Goal: Information Seeking & Learning: Learn about a topic

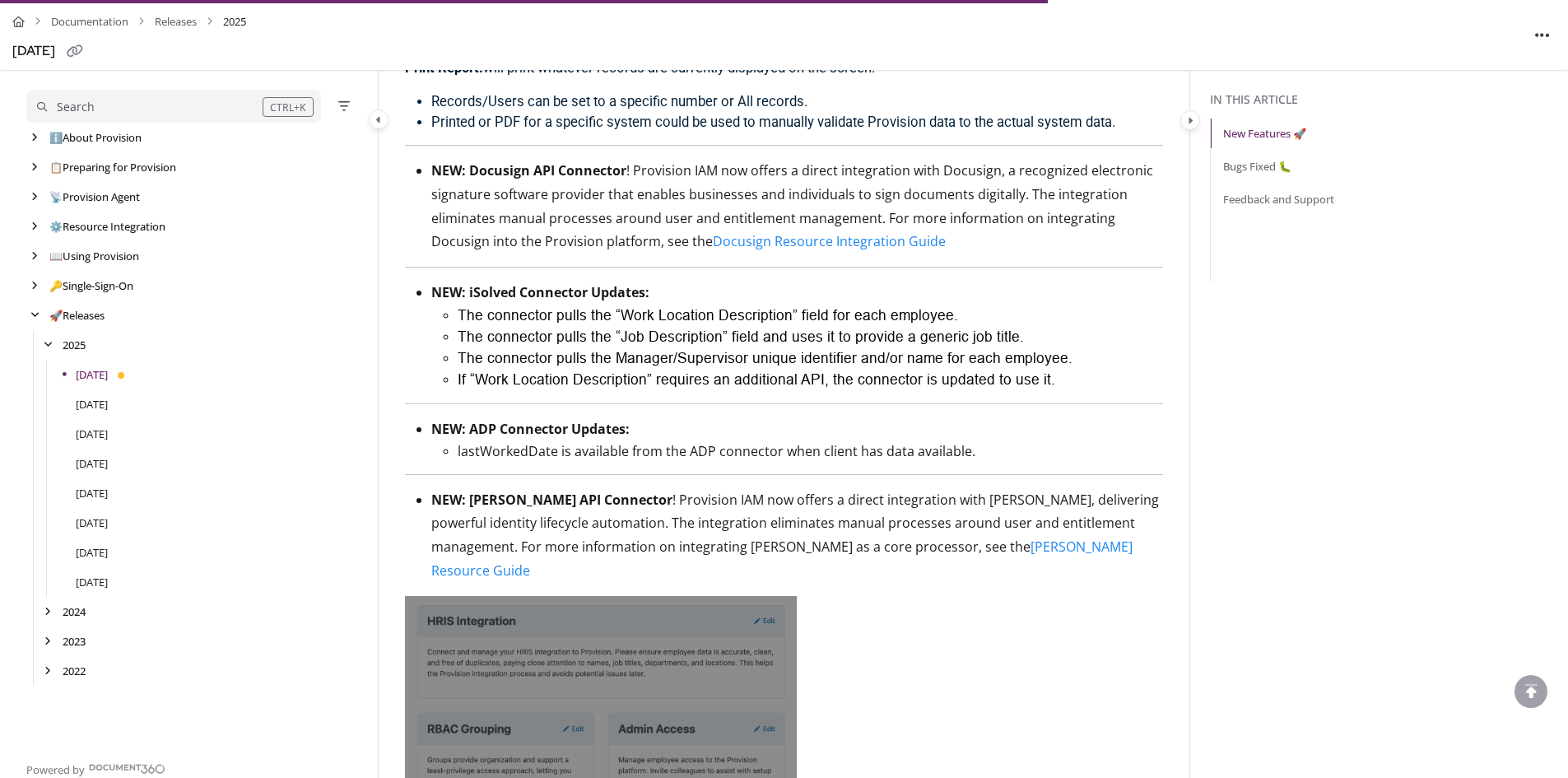
scroll to position [2552, 0]
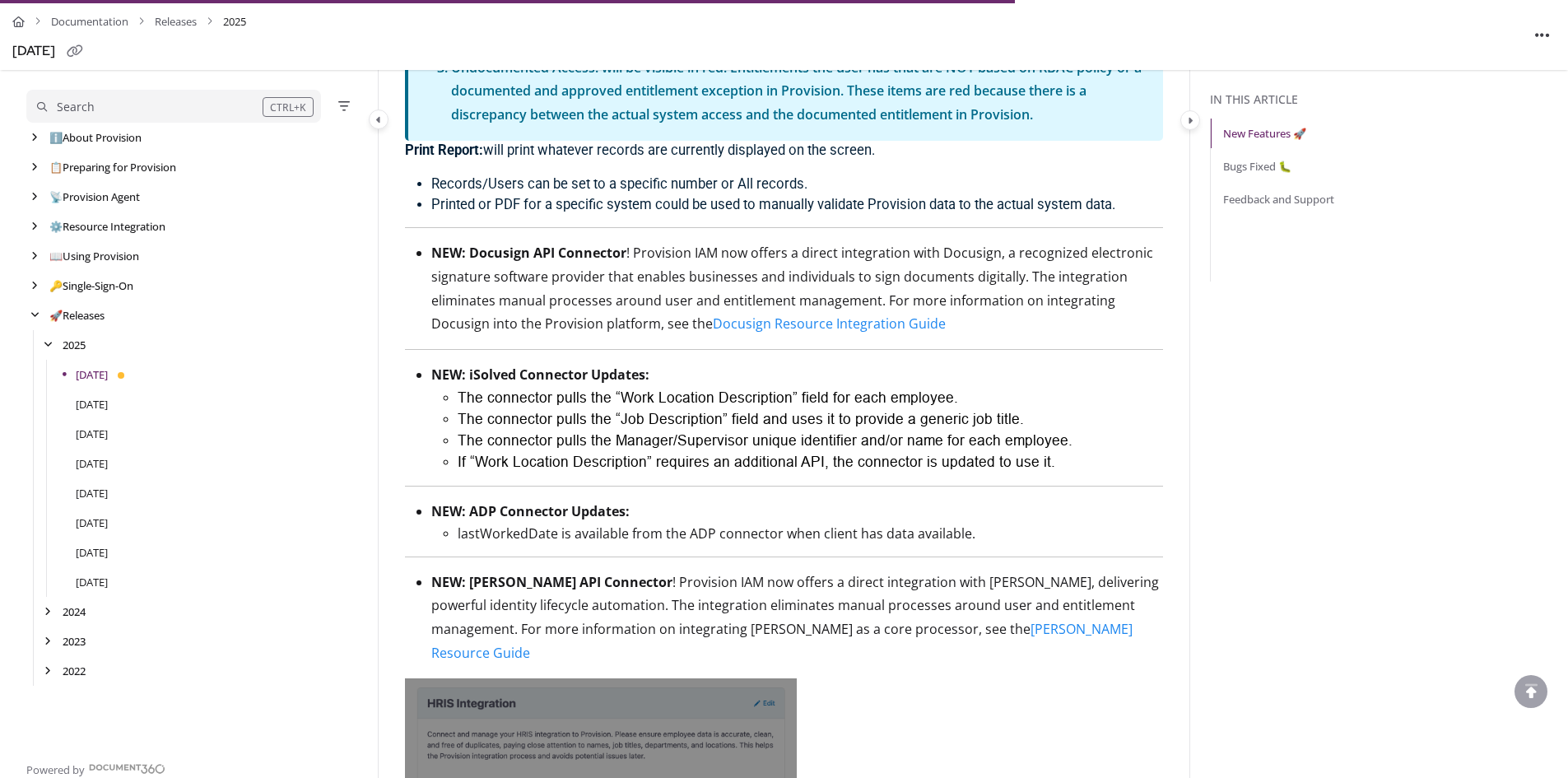
drag, startPoint x: 431, startPoint y: 523, endPoint x: 1056, endPoint y: 561, distance: 626.2
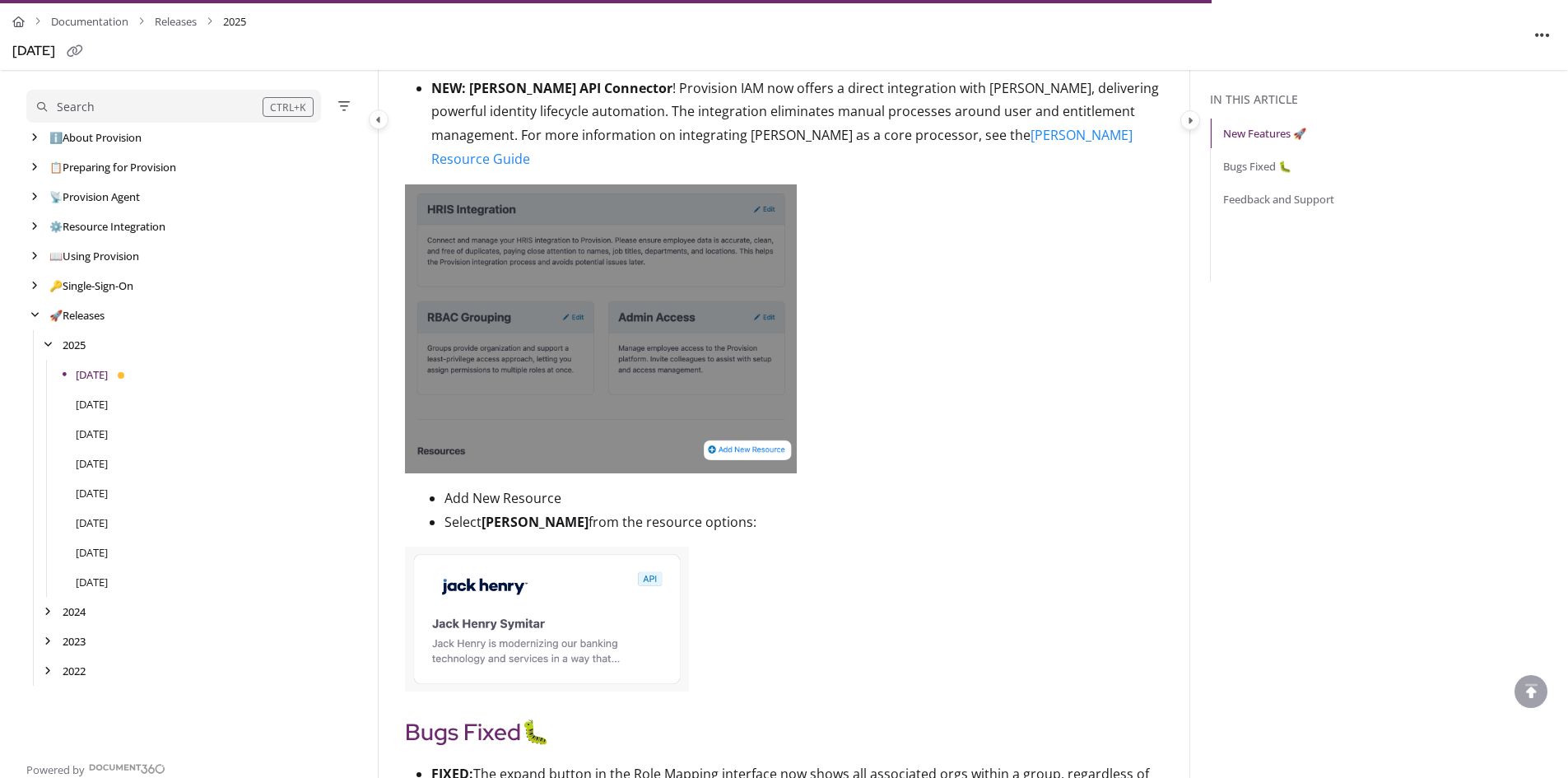
scroll to position [3127, 0]
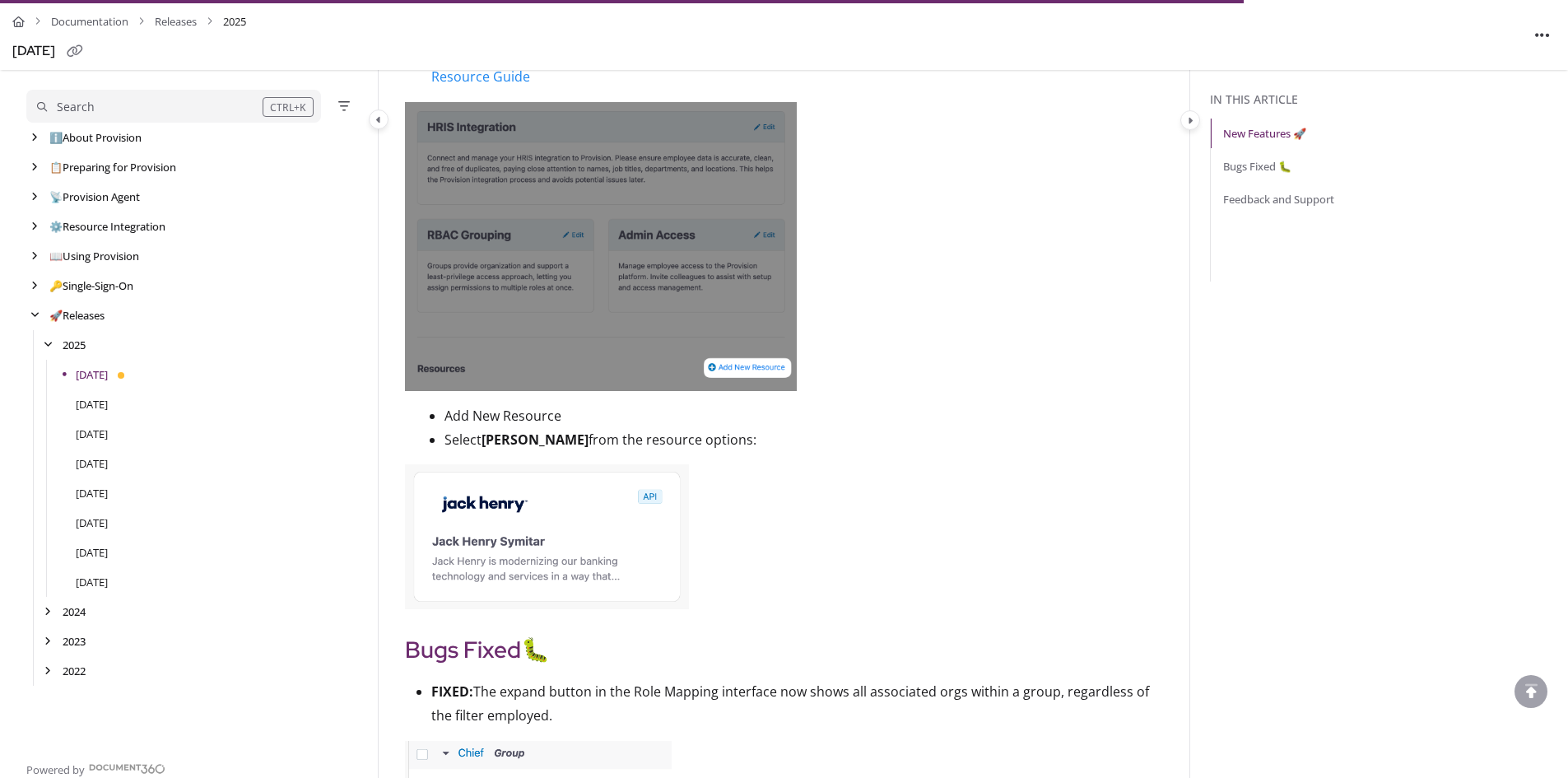
click at [598, 574] on img at bounding box center [547, 537] width 284 height 144
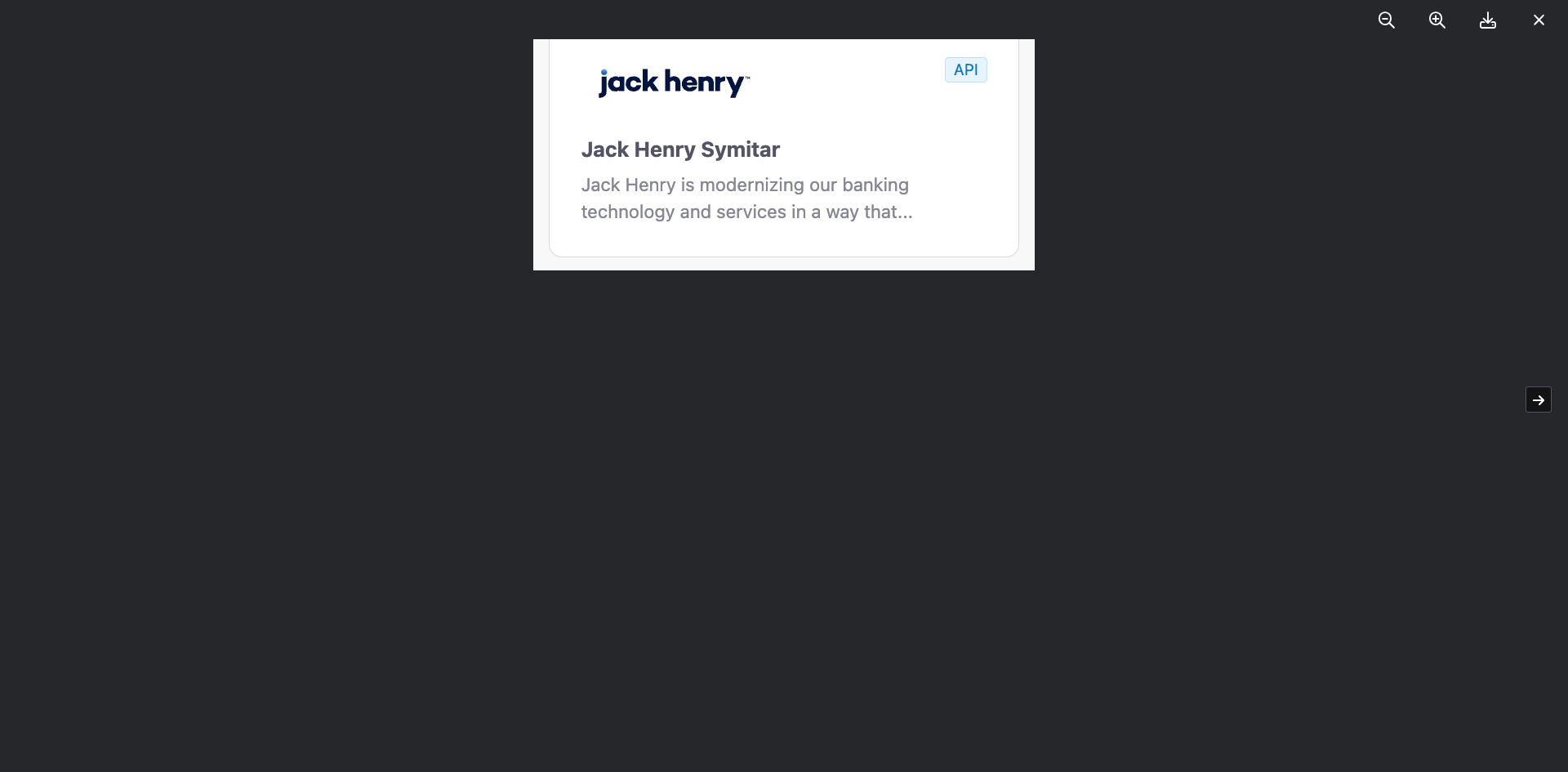
click at [1533, 19] on icon at bounding box center [1539, 20] width 12 height 17
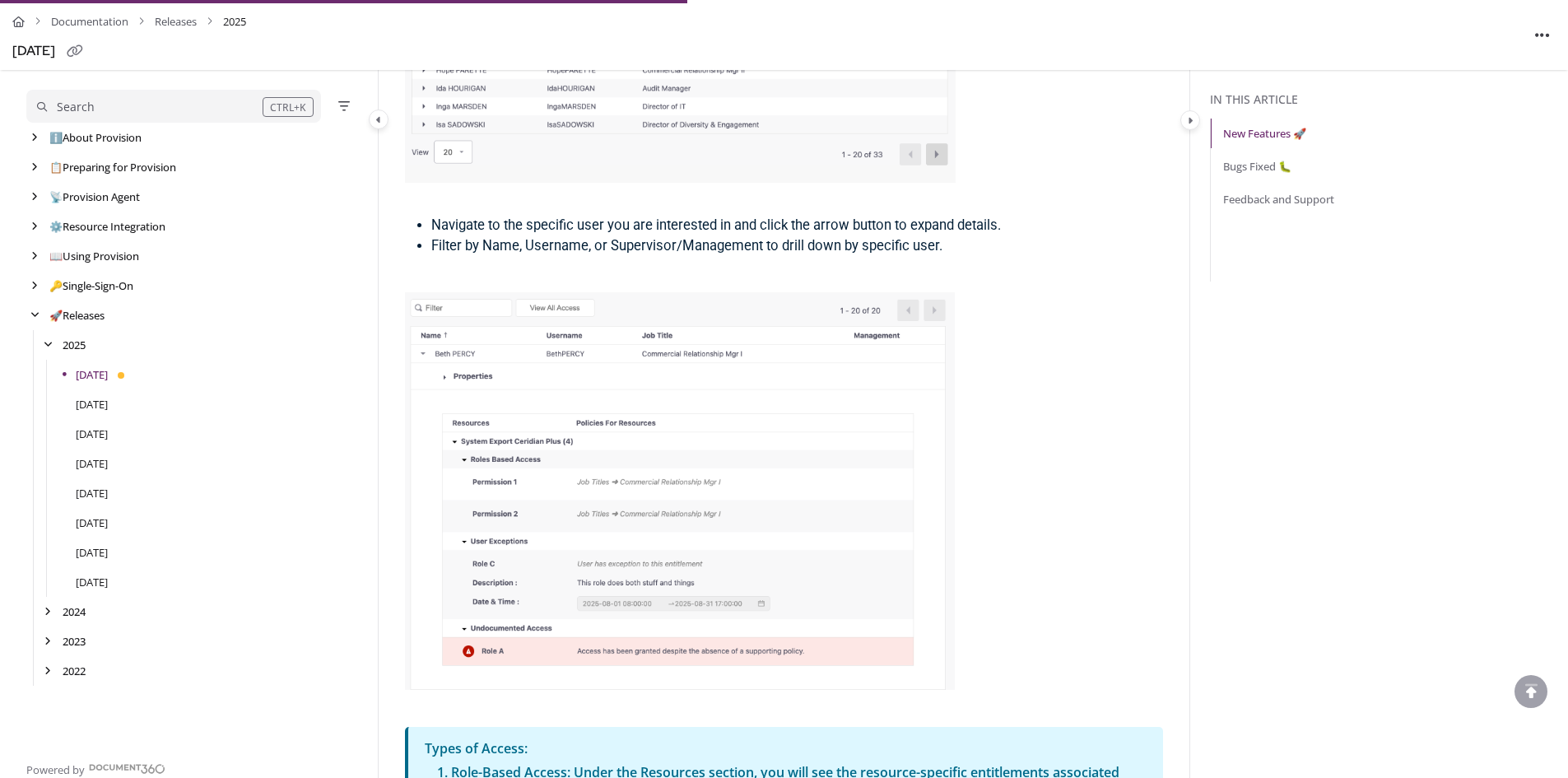
scroll to position [1481, 0]
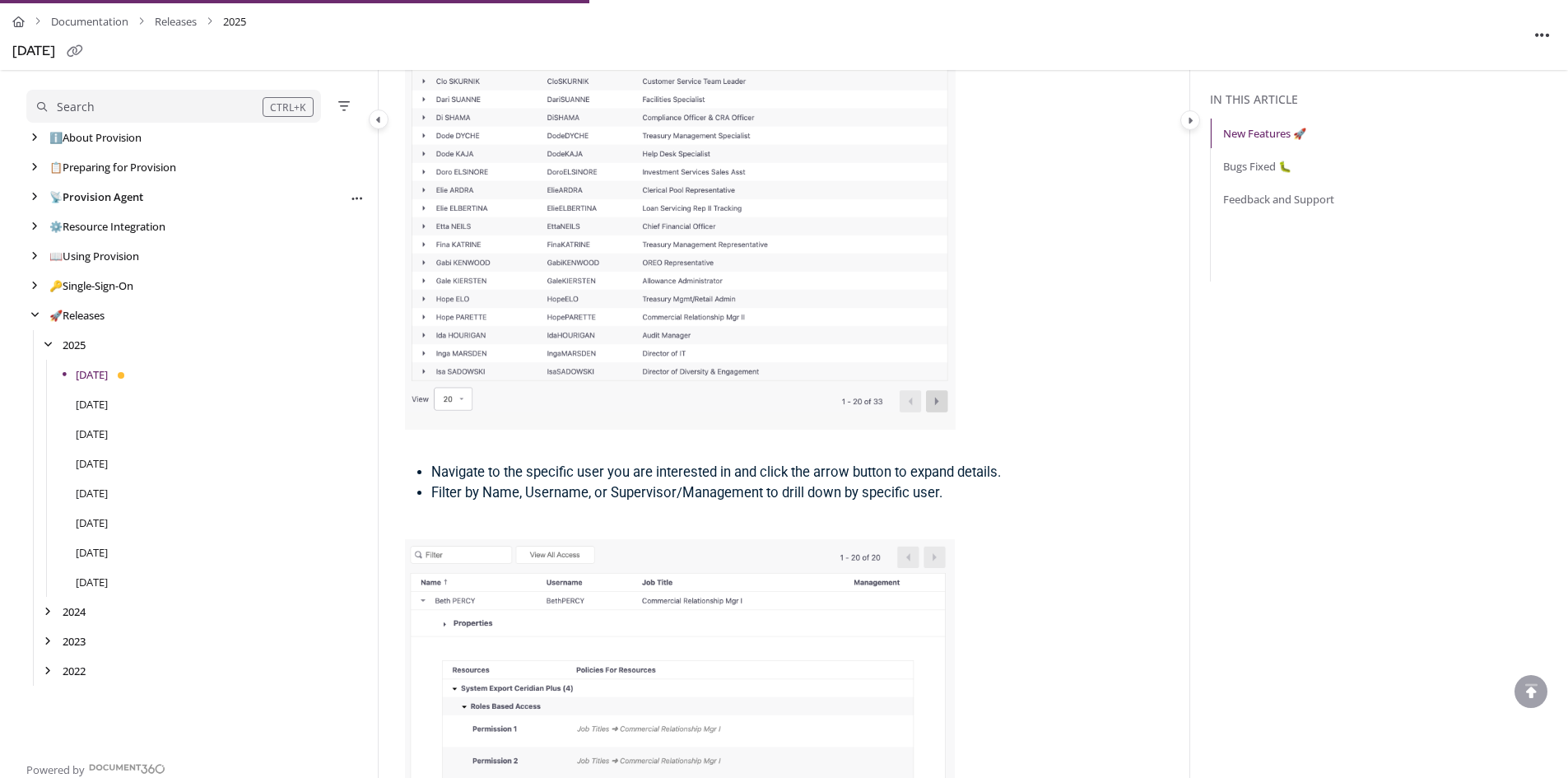
click at [129, 189] on link "📡 Provision Agent" at bounding box center [96, 196] width 93 height 17
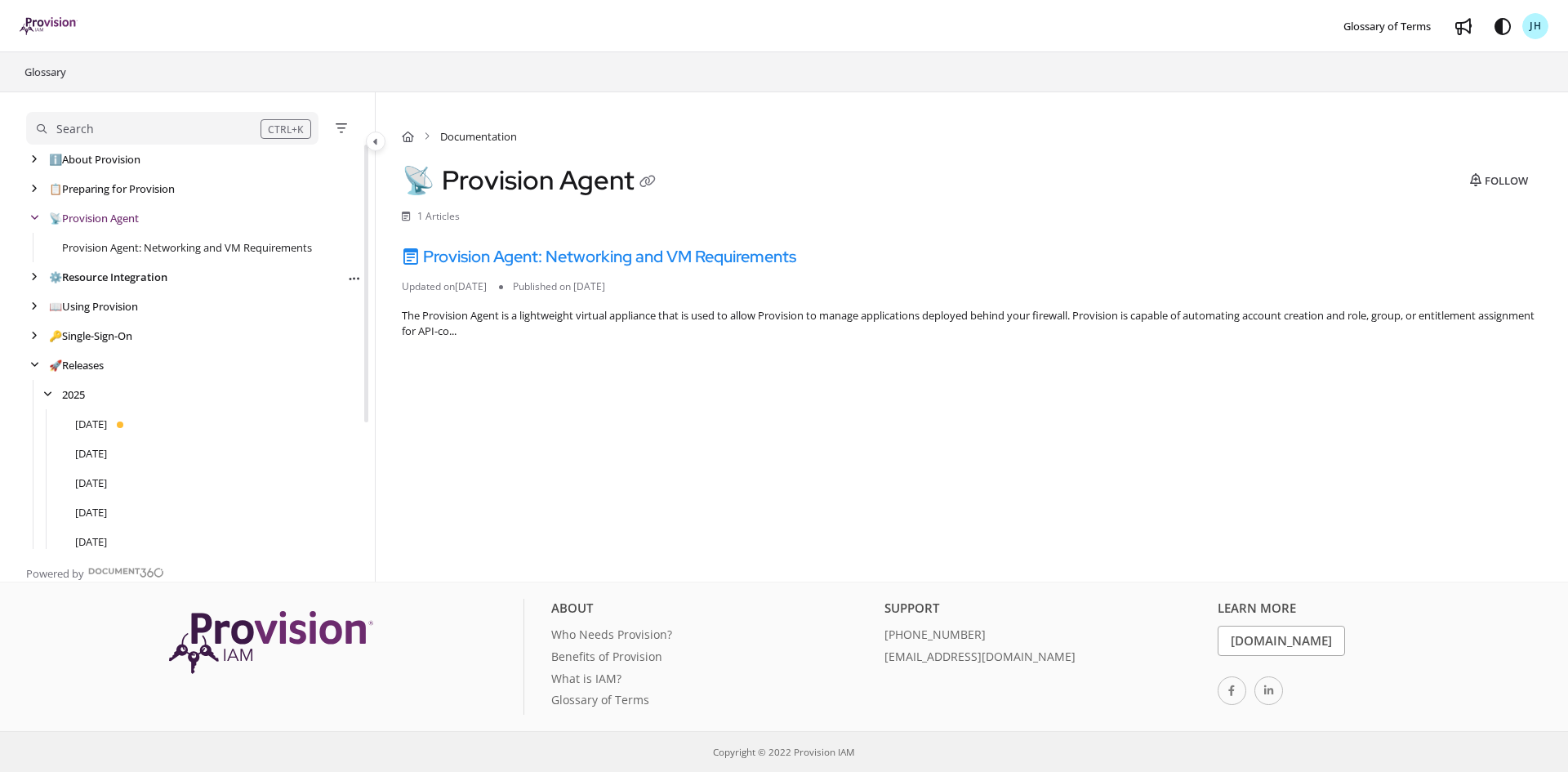
click at [159, 279] on link "⚙️ Resource Integration" at bounding box center [108, 276] width 118 height 17
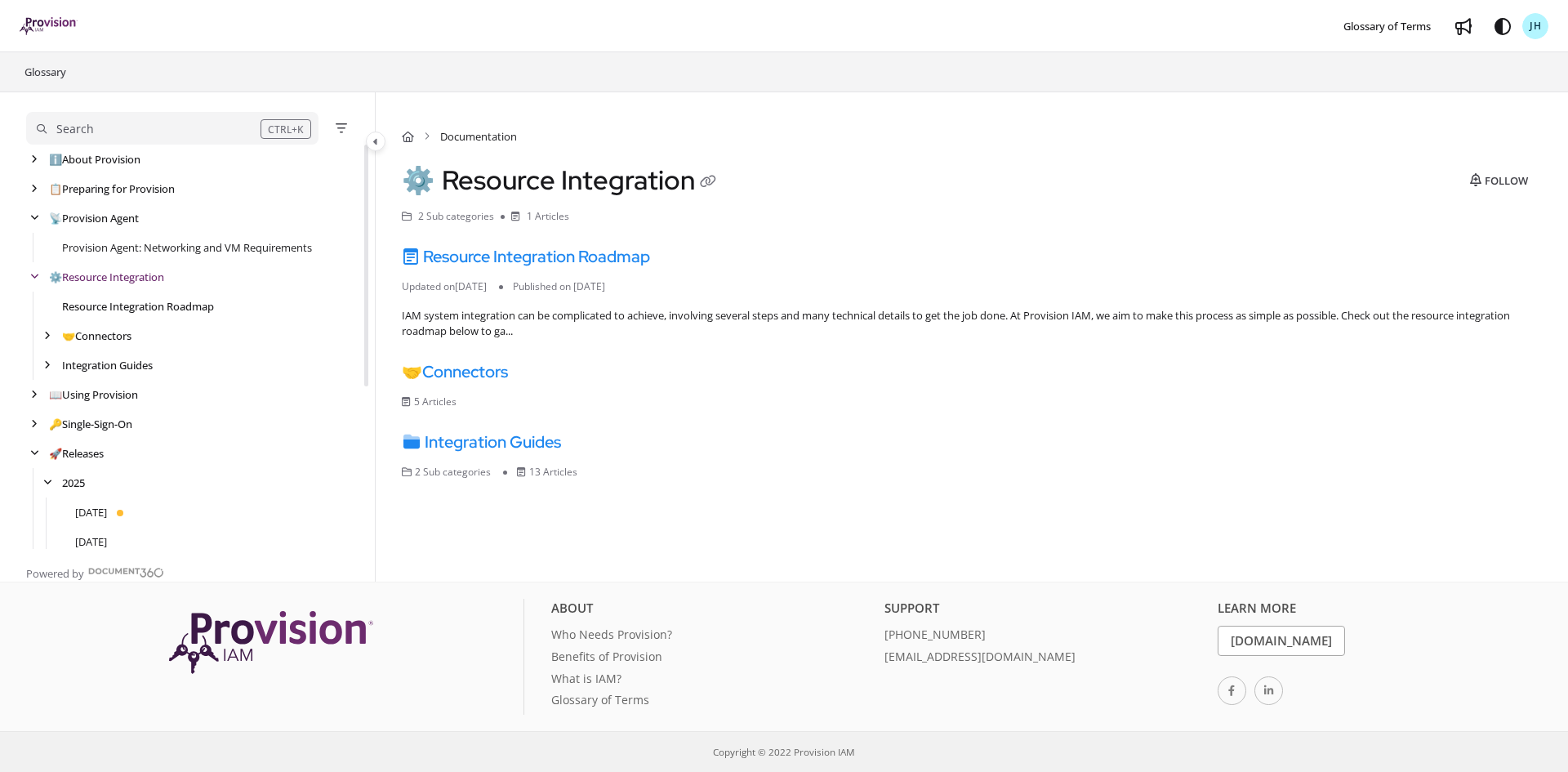
click at [146, 313] on link "Resource Integration Roadmap" at bounding box center [138, 306] width 152 height 17
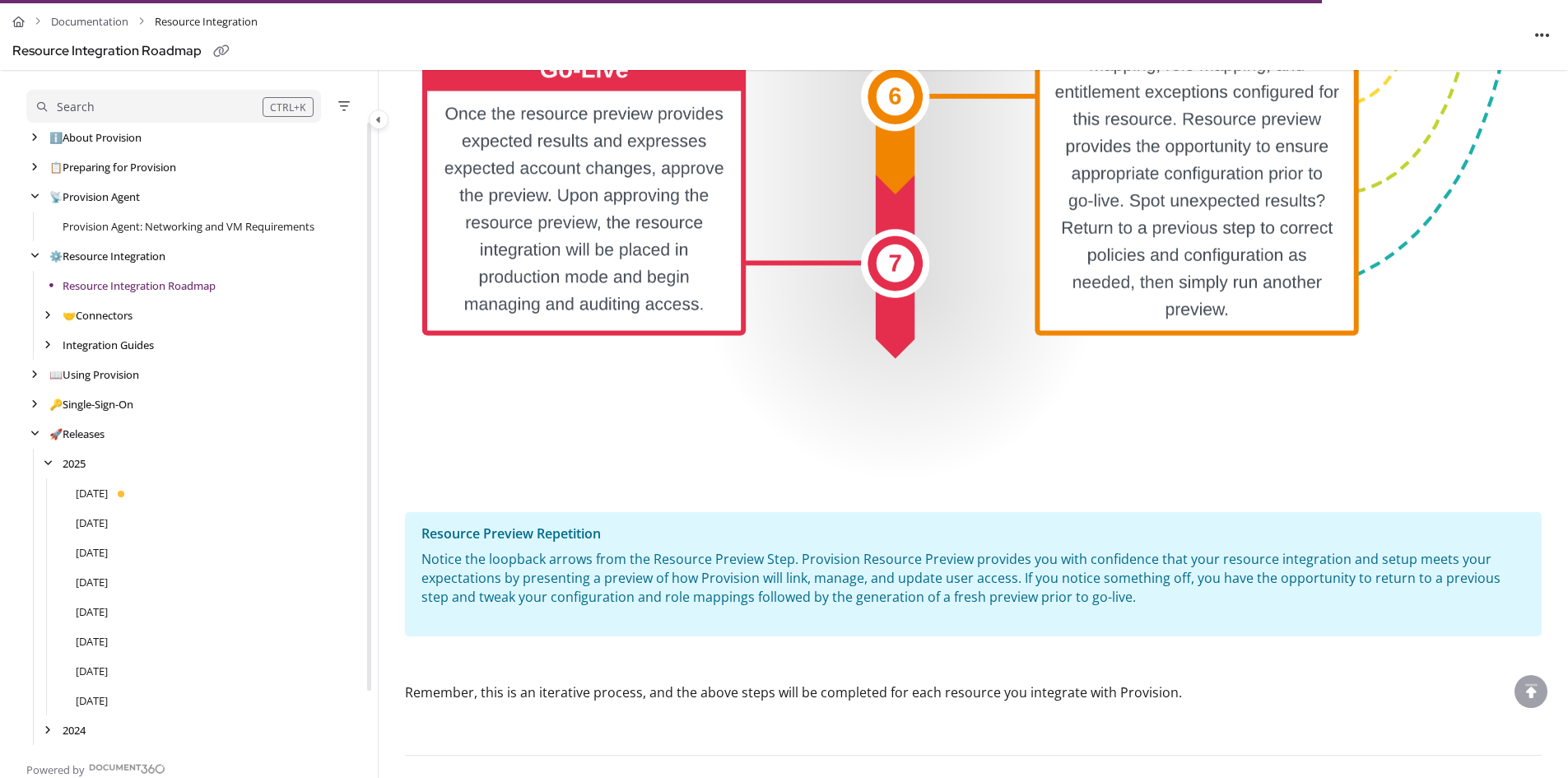
scroll to position [1646, 0]
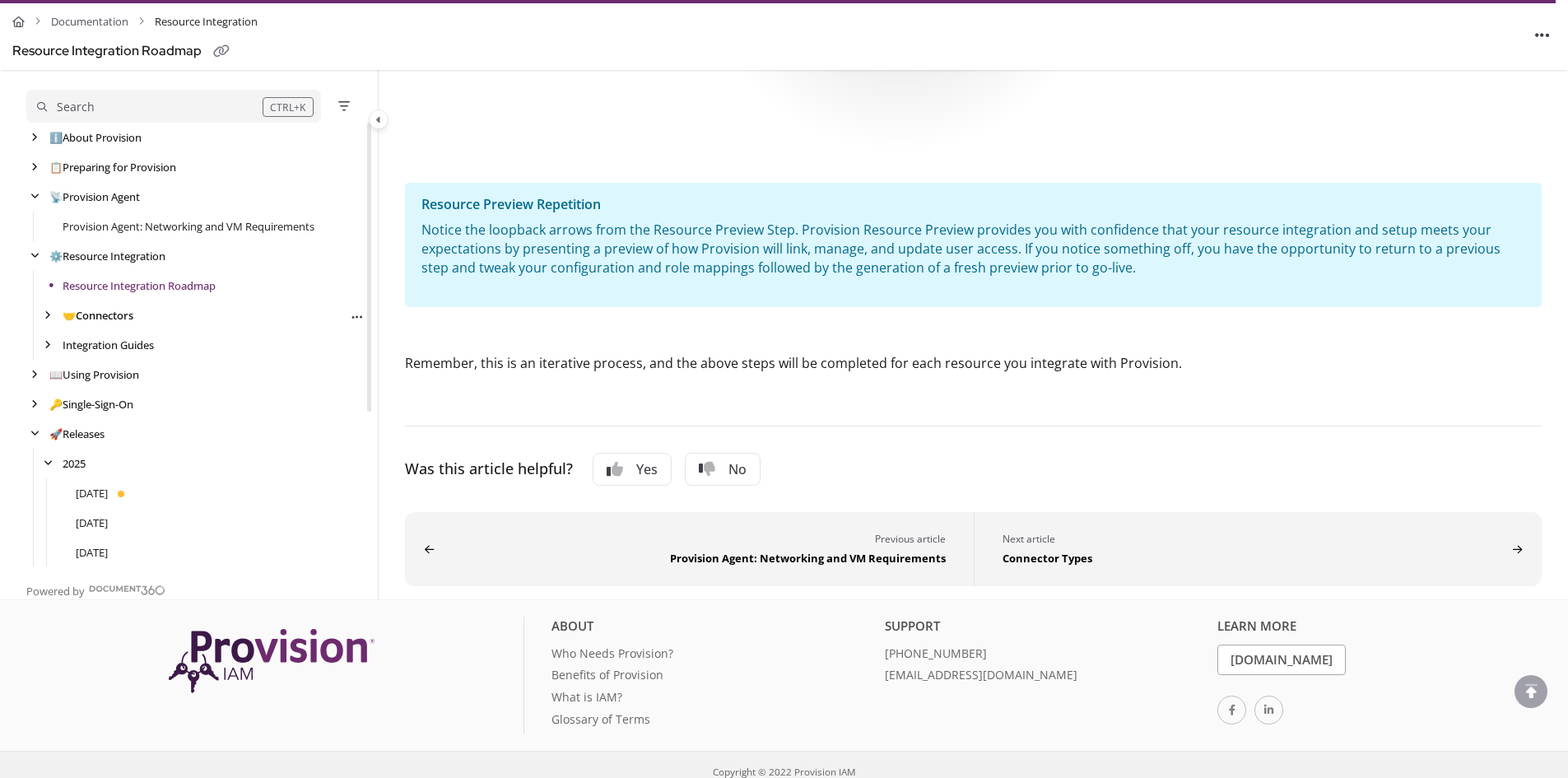
click at [123, 315] on link "🤝 Connectors" at bounding box center [98, 315] width 71 height 17
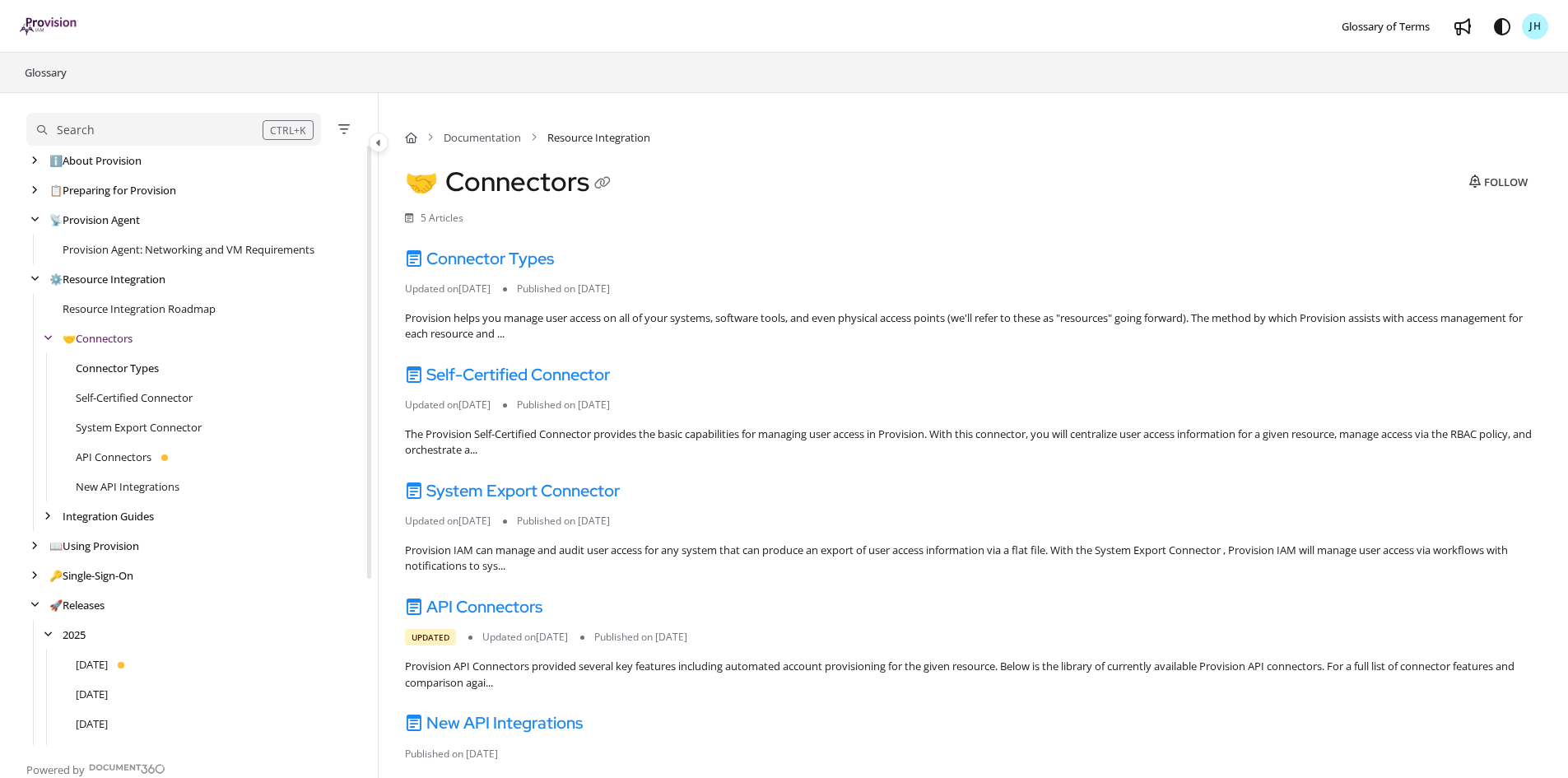
click at [134, 367] on link "Connector Types" at bounding box center [117, 367] width 83 height 17
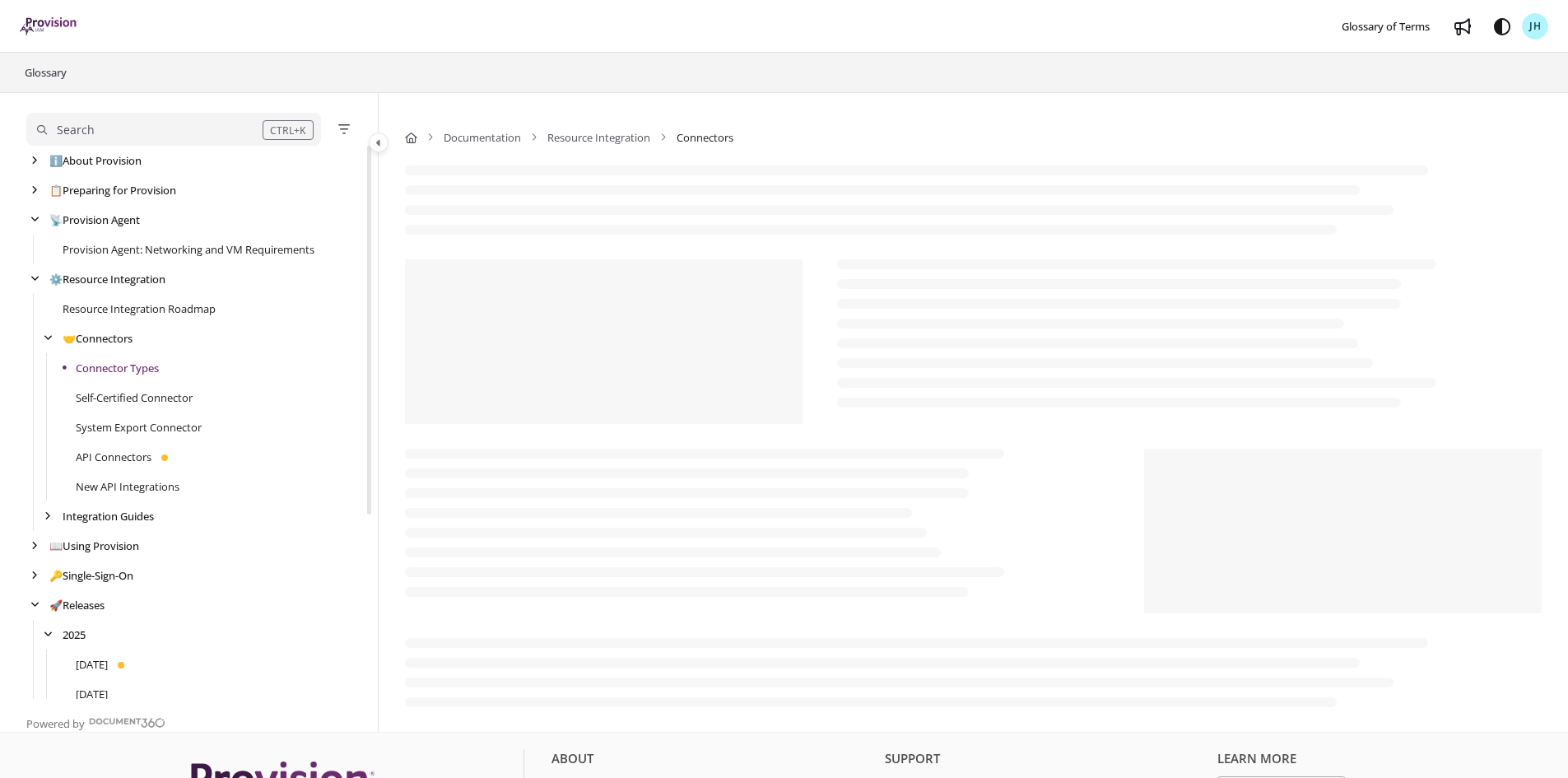
scroll to position [59, 0]
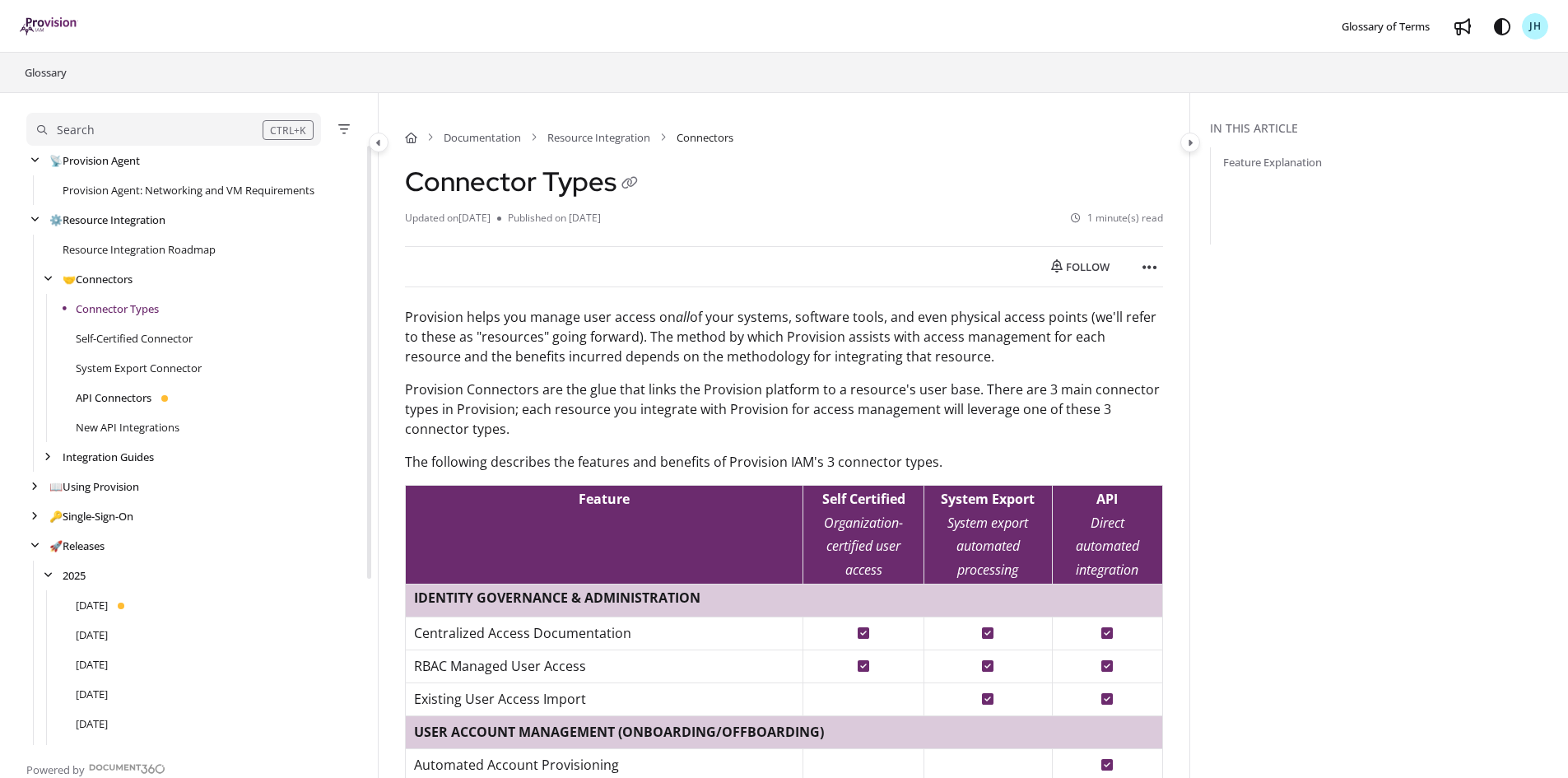
click at [130, 396] on link "API Connectors" at bounding box center [114, 397] width 76 height 17
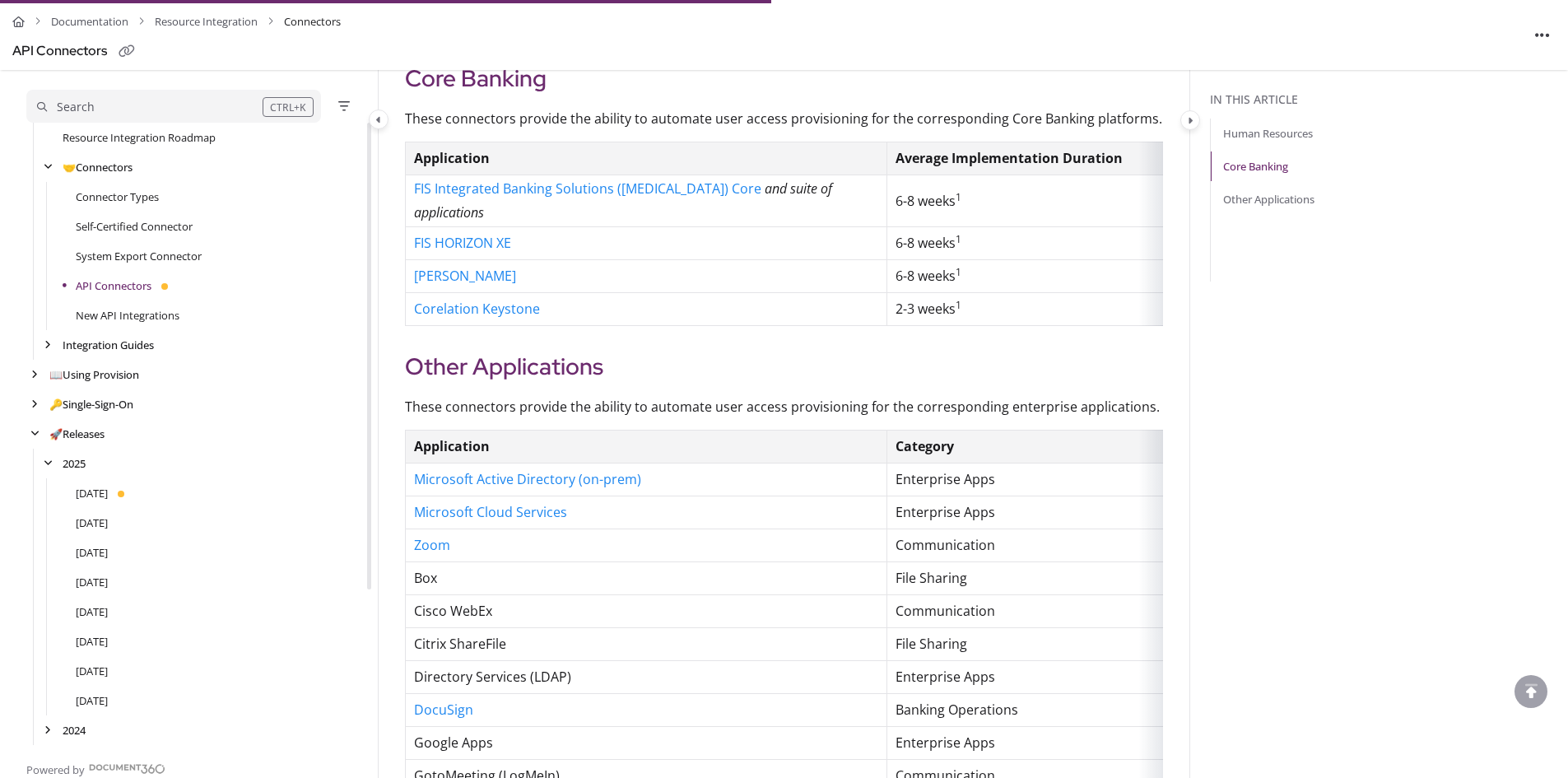
scroll to position [1207, 0]
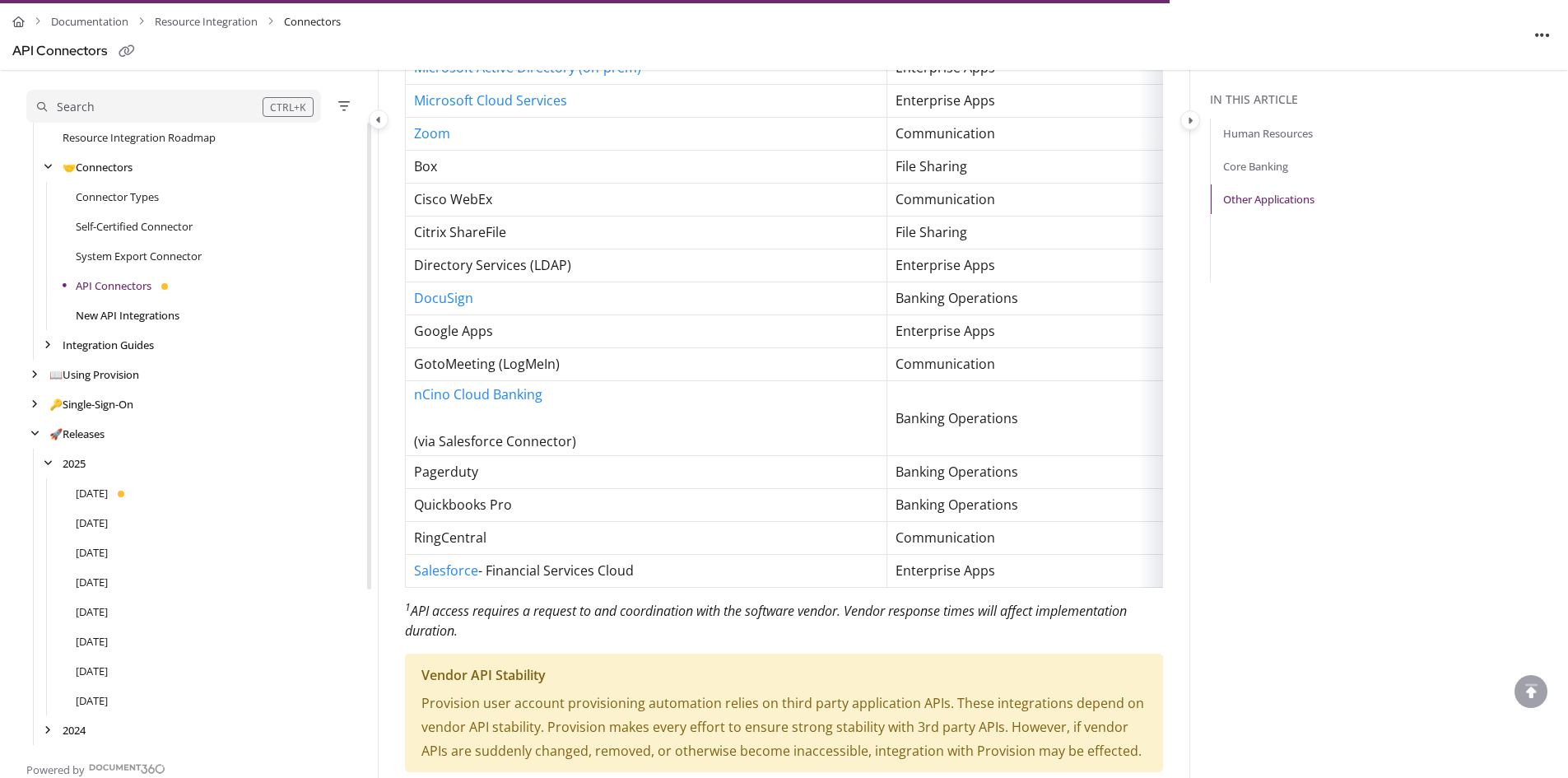
click at [173, 315] on link "New API Integrations" at bounding box center [128, 315] width 104 height 17
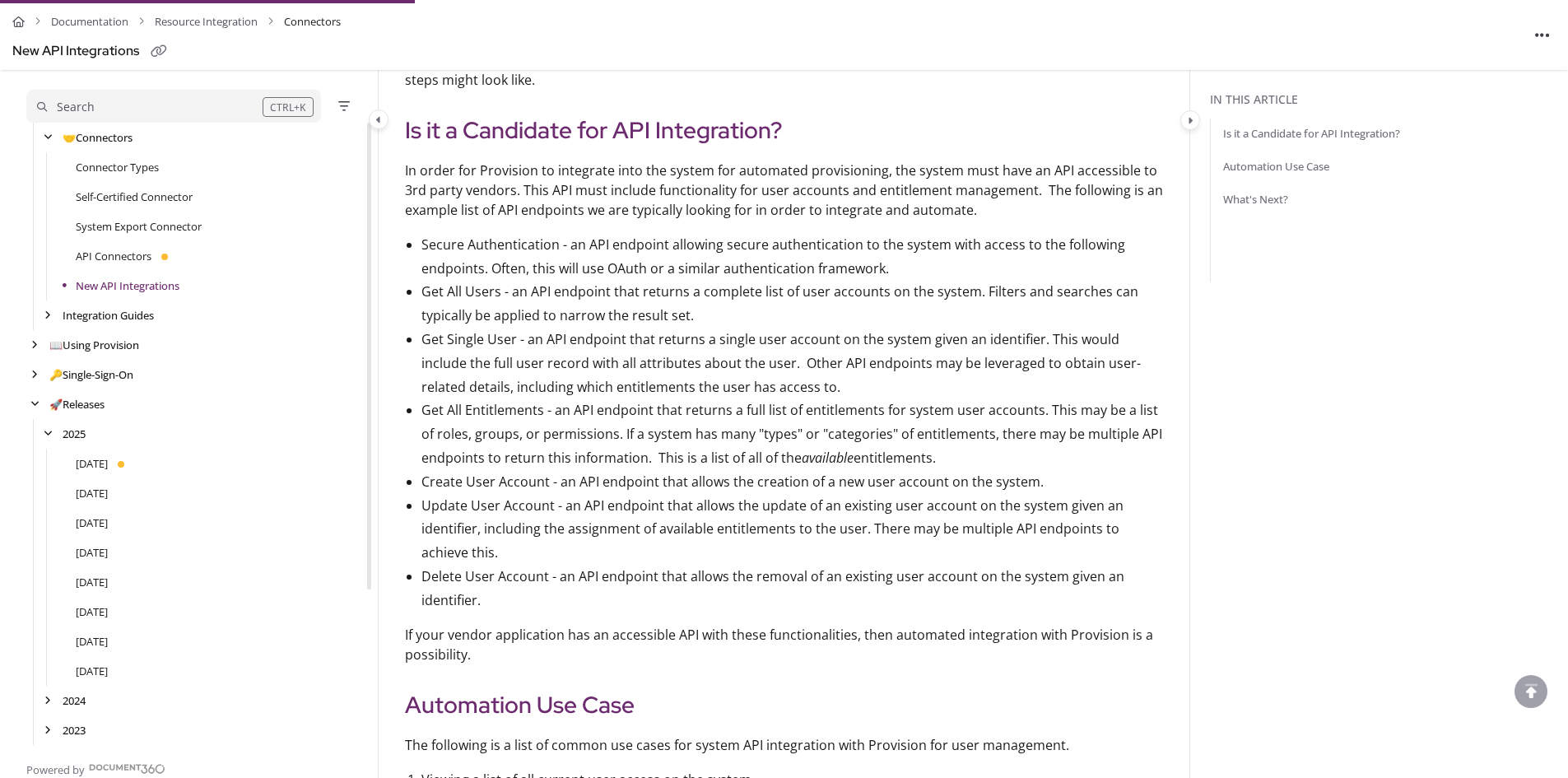
scroll to position [207, 0]
click at [103, 462] on link "July 2025" at bounding box center [92, 463] width 32 height 17
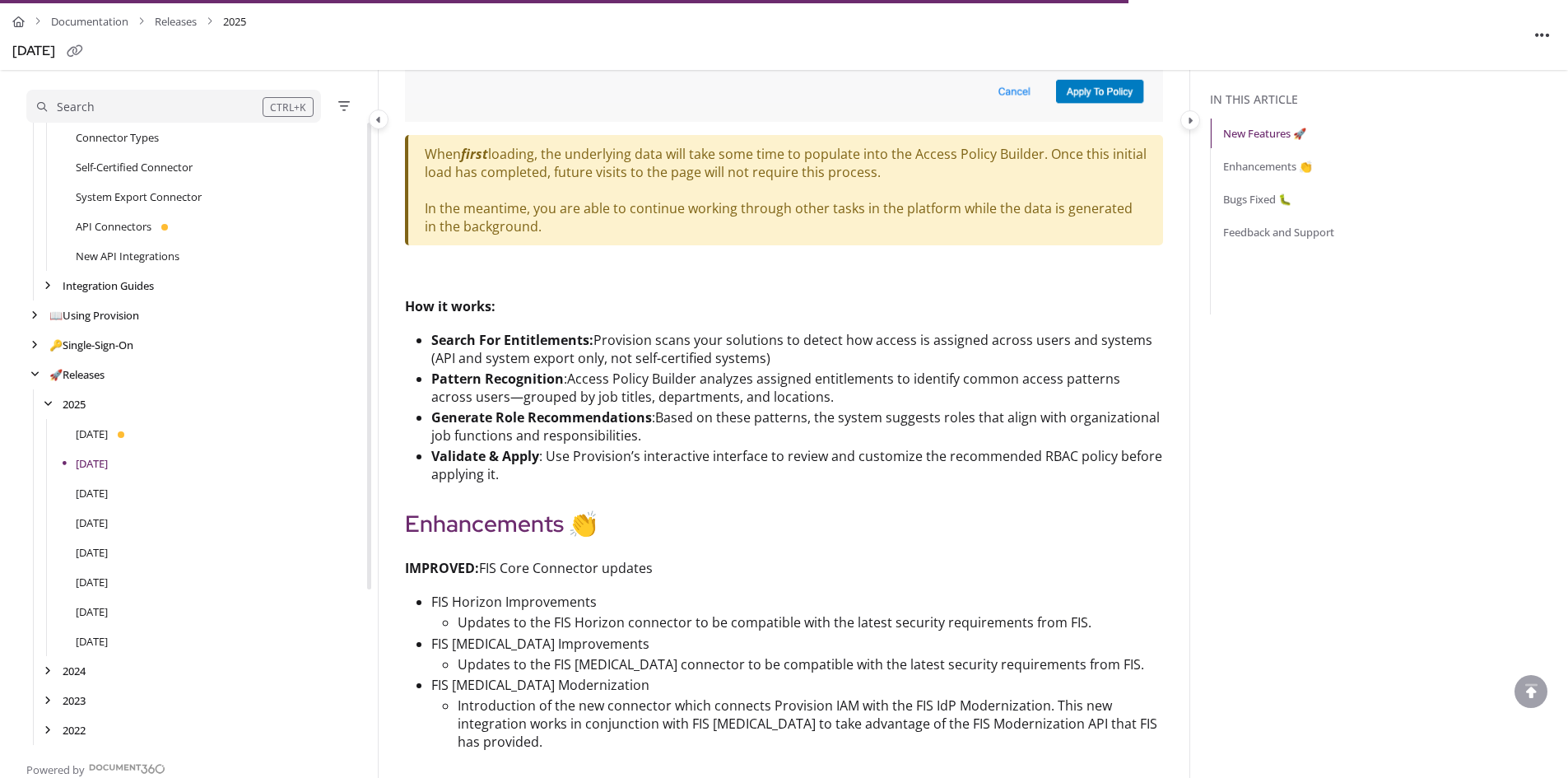
scroll to position [2579, 0]
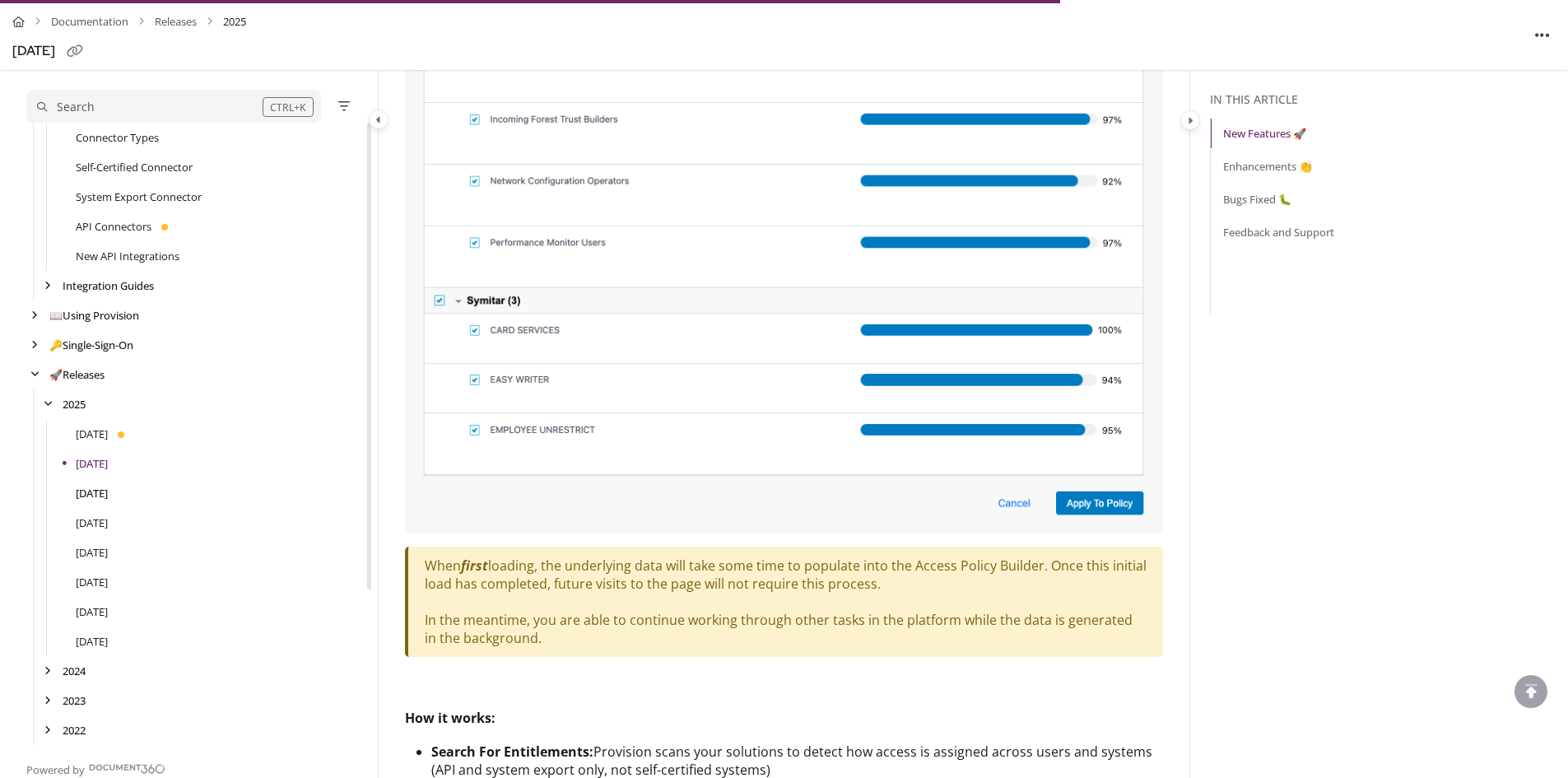
click at [94, 485] on link "June 2025" at bounding box center [92, 493] width 32 height 17
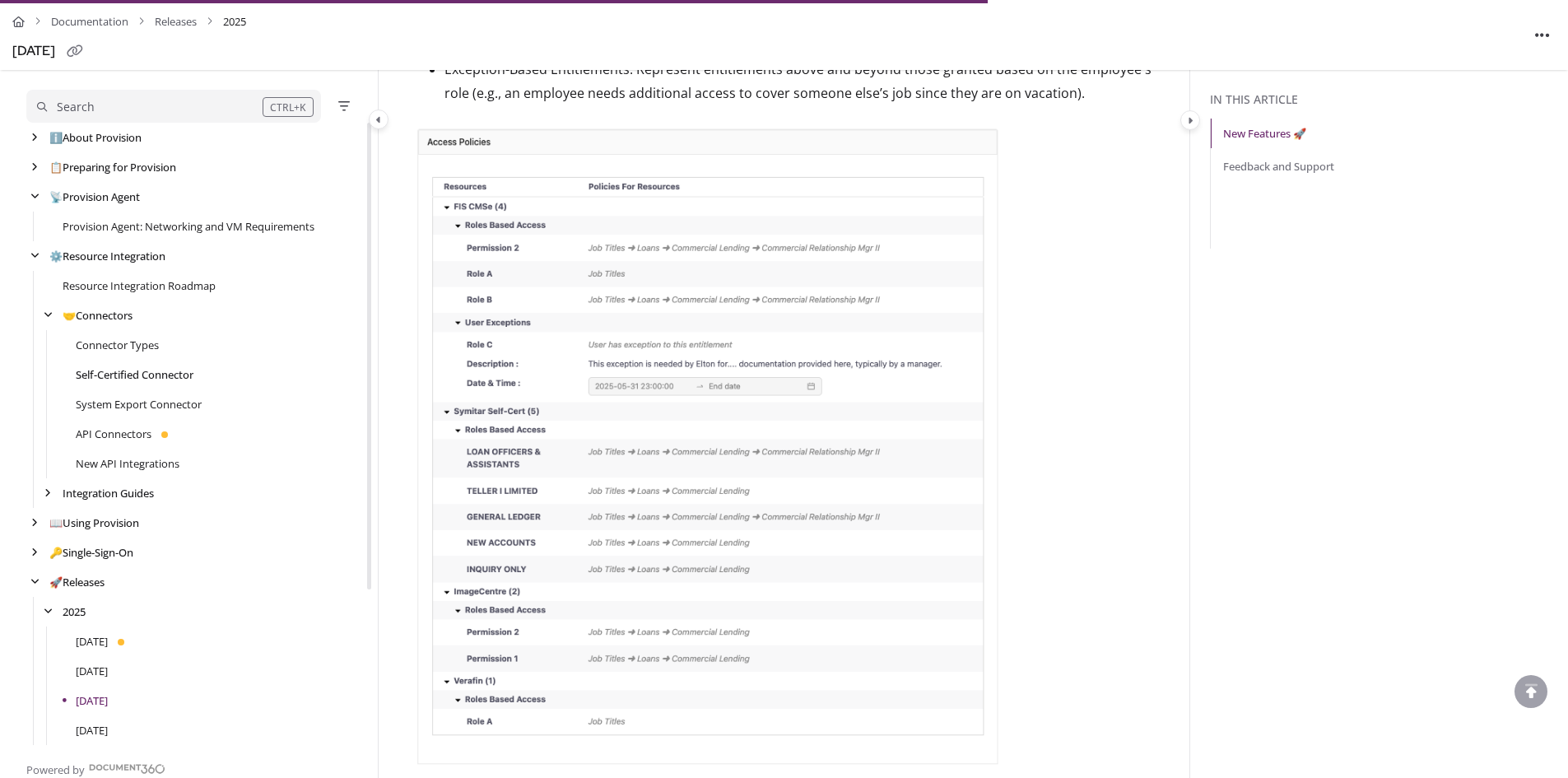
click at [173, 378] on link "Self-Certified Connector" at bounding box center [135, 374] width 118 height 17
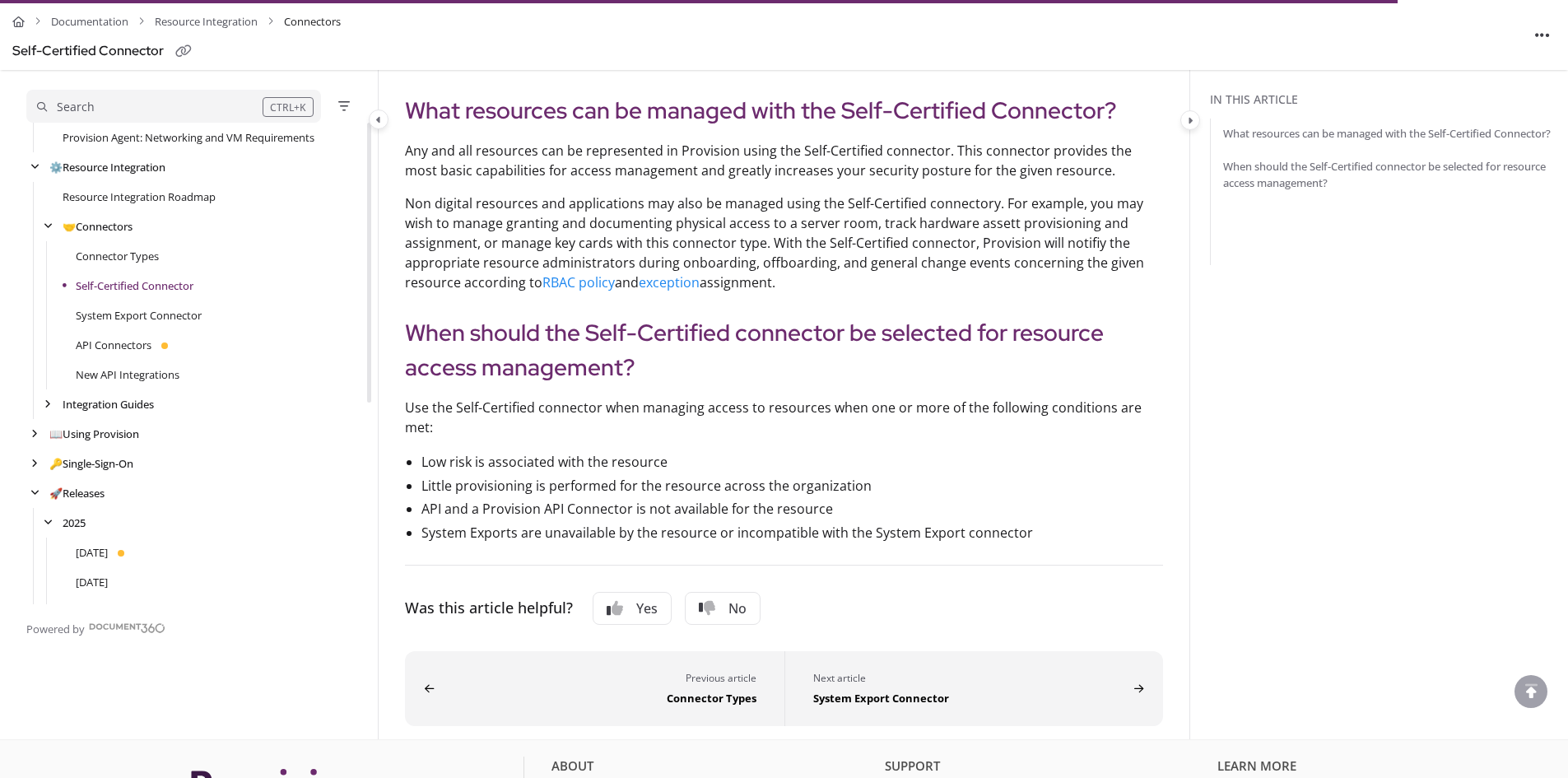
scroll to position [411, 0]
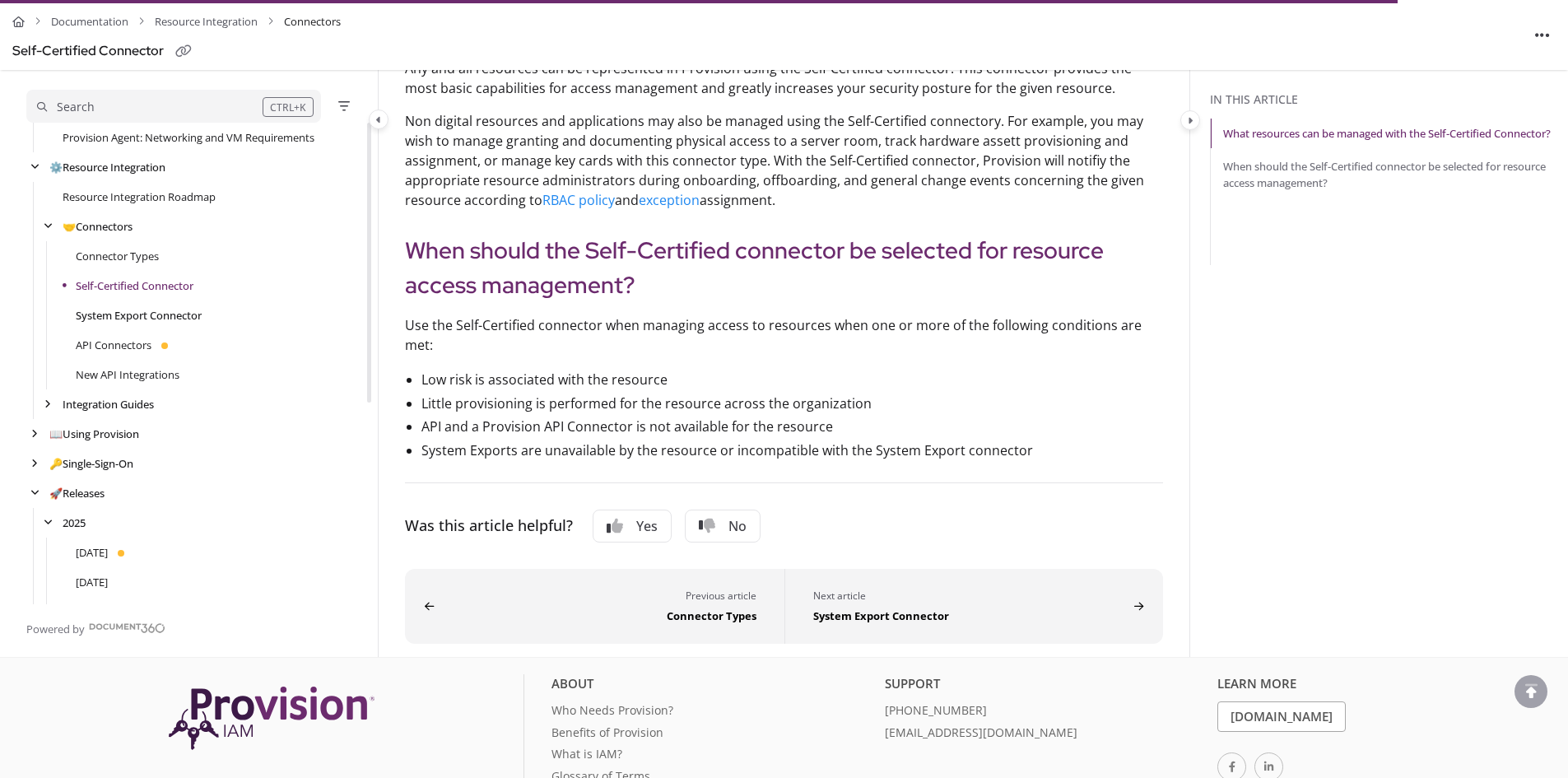
click at [194, 319] on link "System Export Connector" at bounding box center [138, 315] width 126 height 17
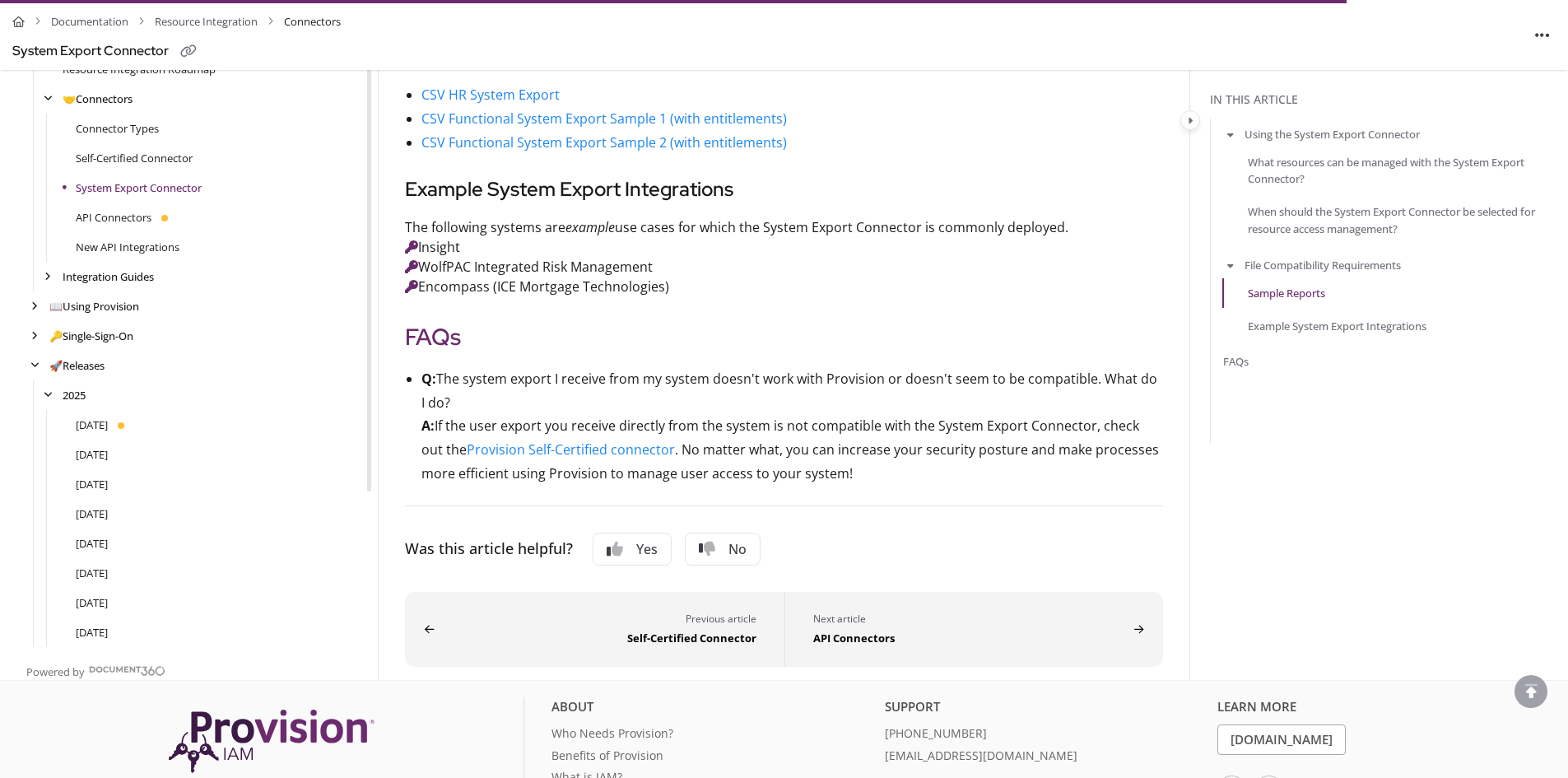
scroll to position [1481, 0]
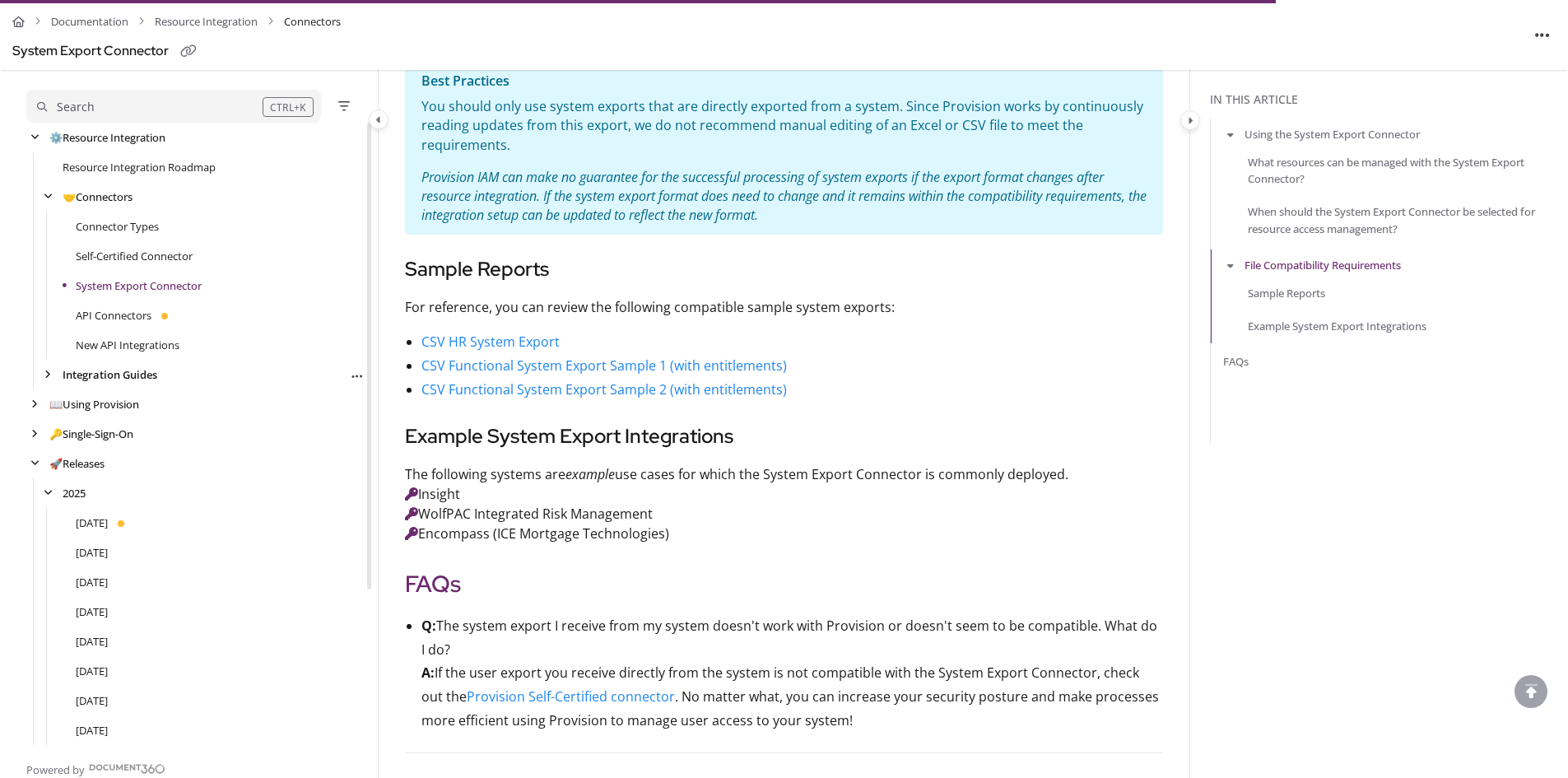
click at [147, 378] on link "Integration Guides" at bounding box center [109, 374] width 94 height 17
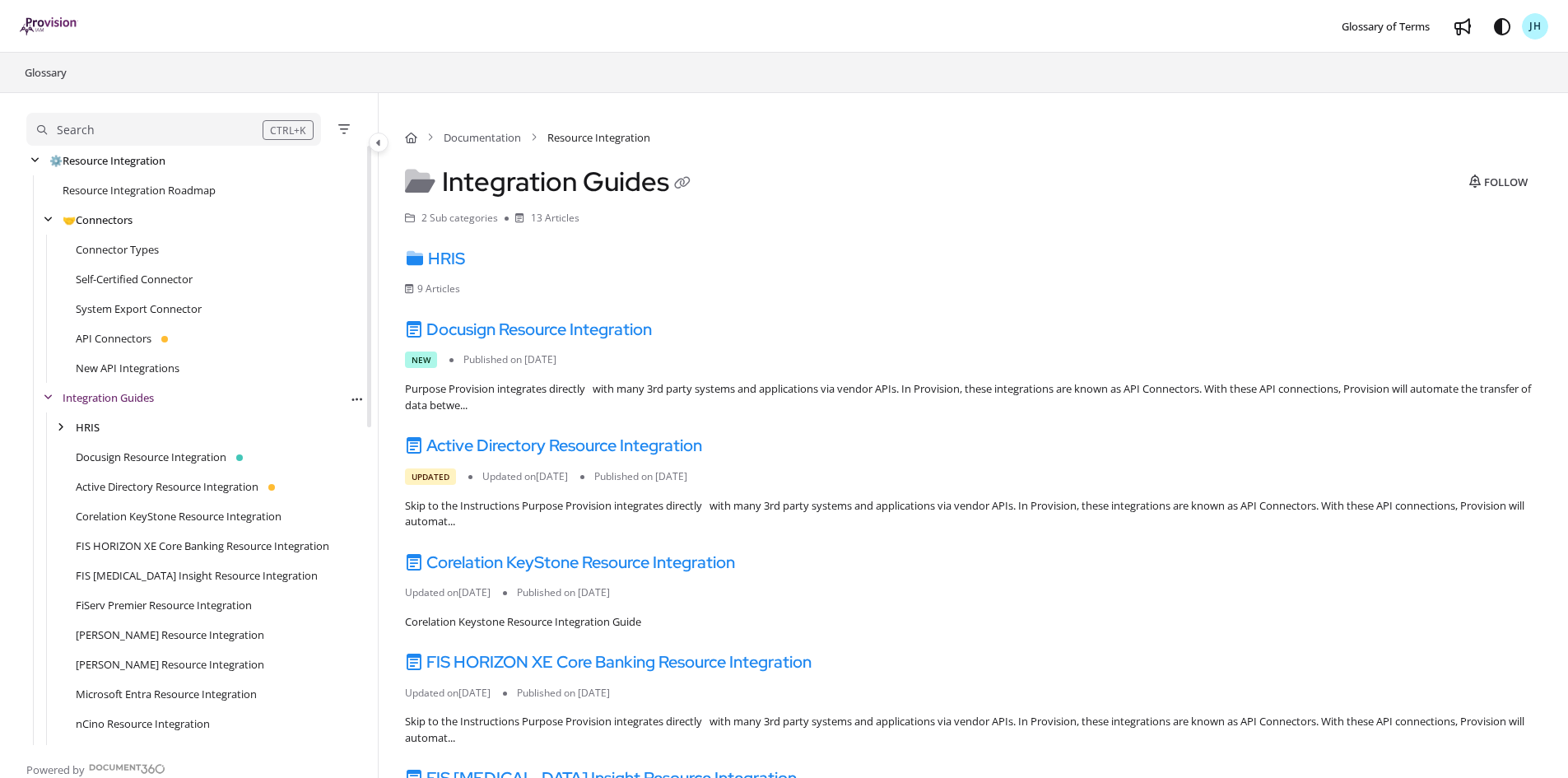
scroll to position [366, 0]
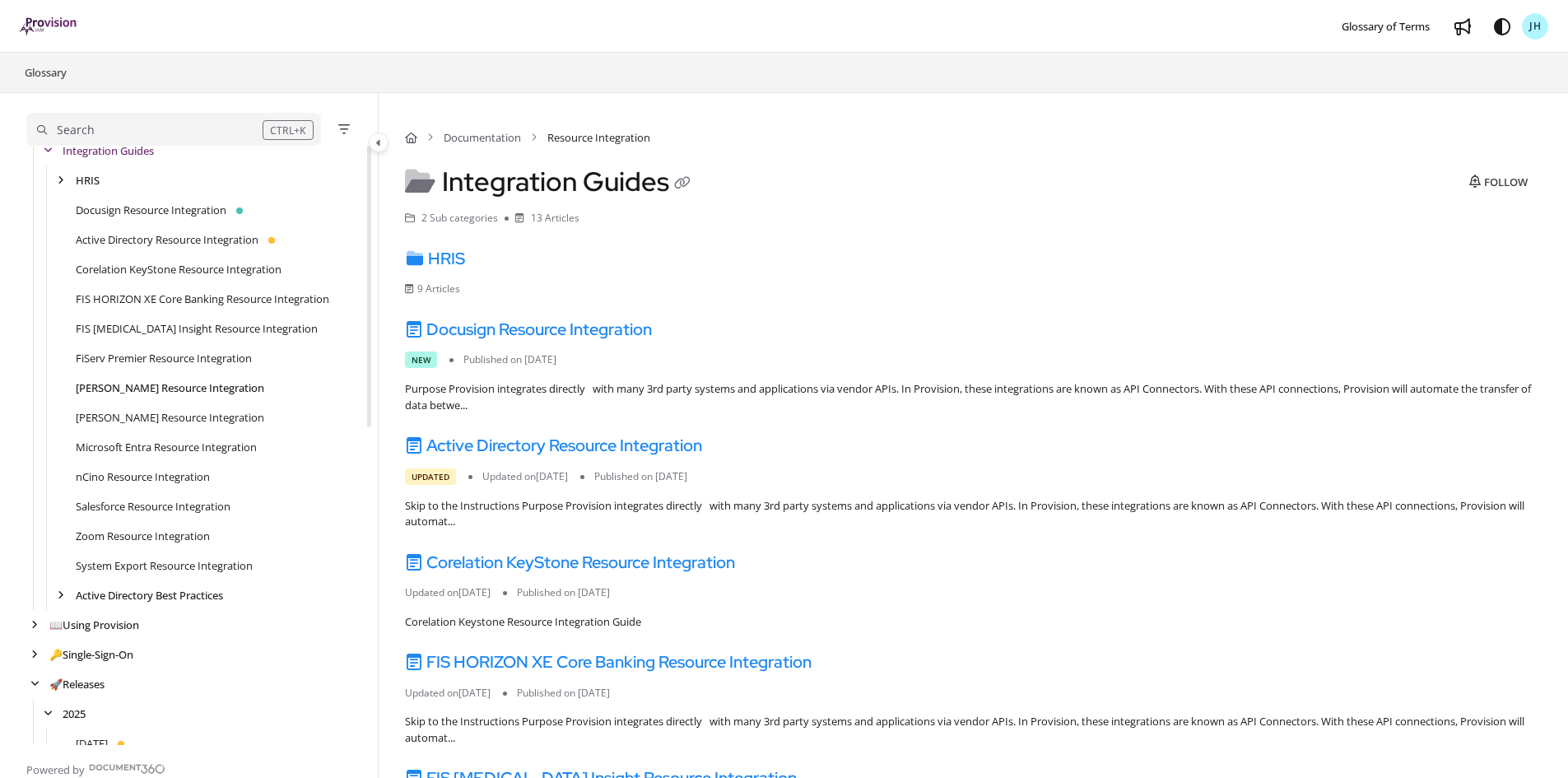
click at [264, 382] on link "[PERSON_NAME] Resource Integration" at bounding box center [170, 388] width 189 height 17
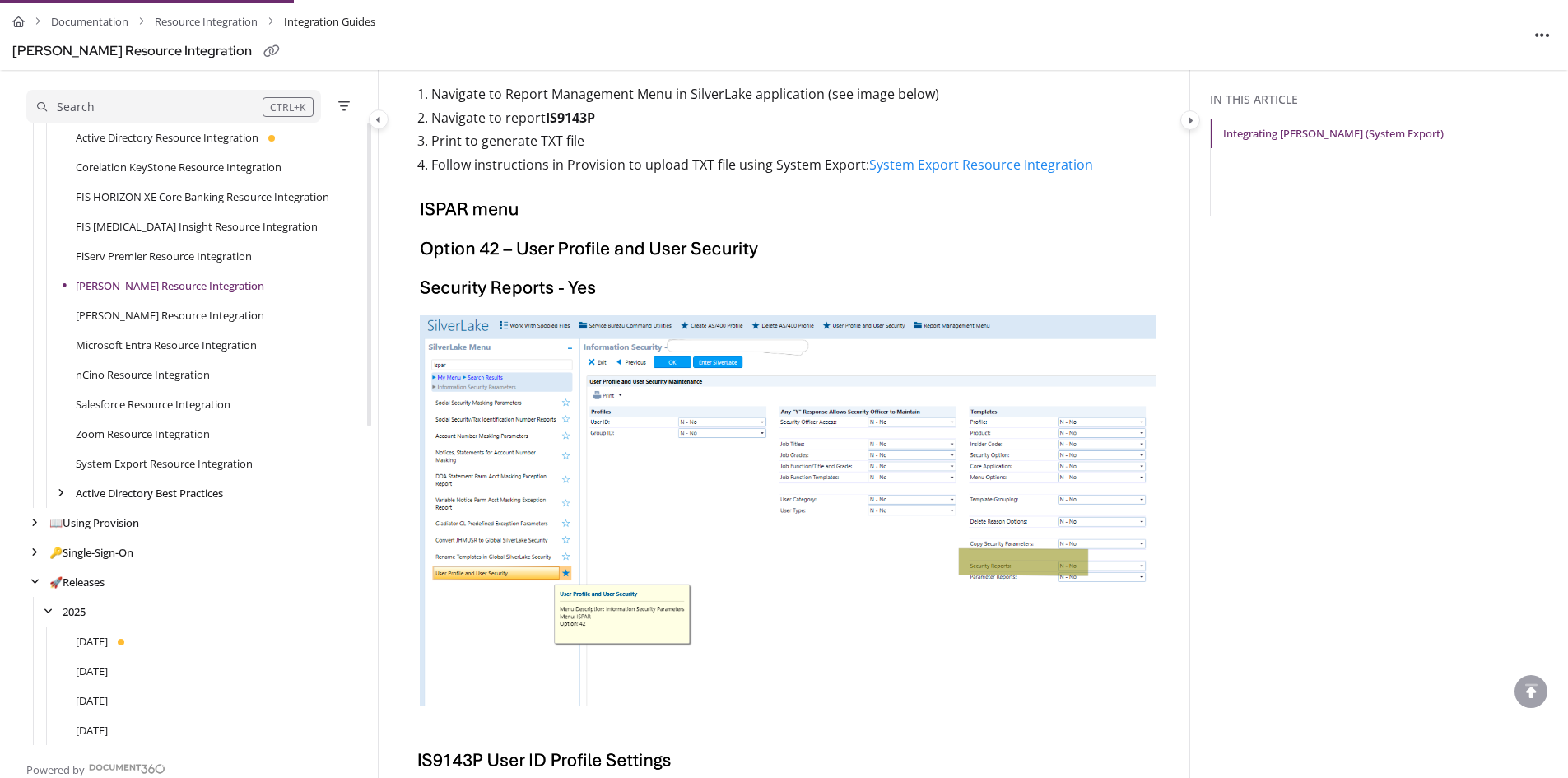
scroll to position [107, 0]
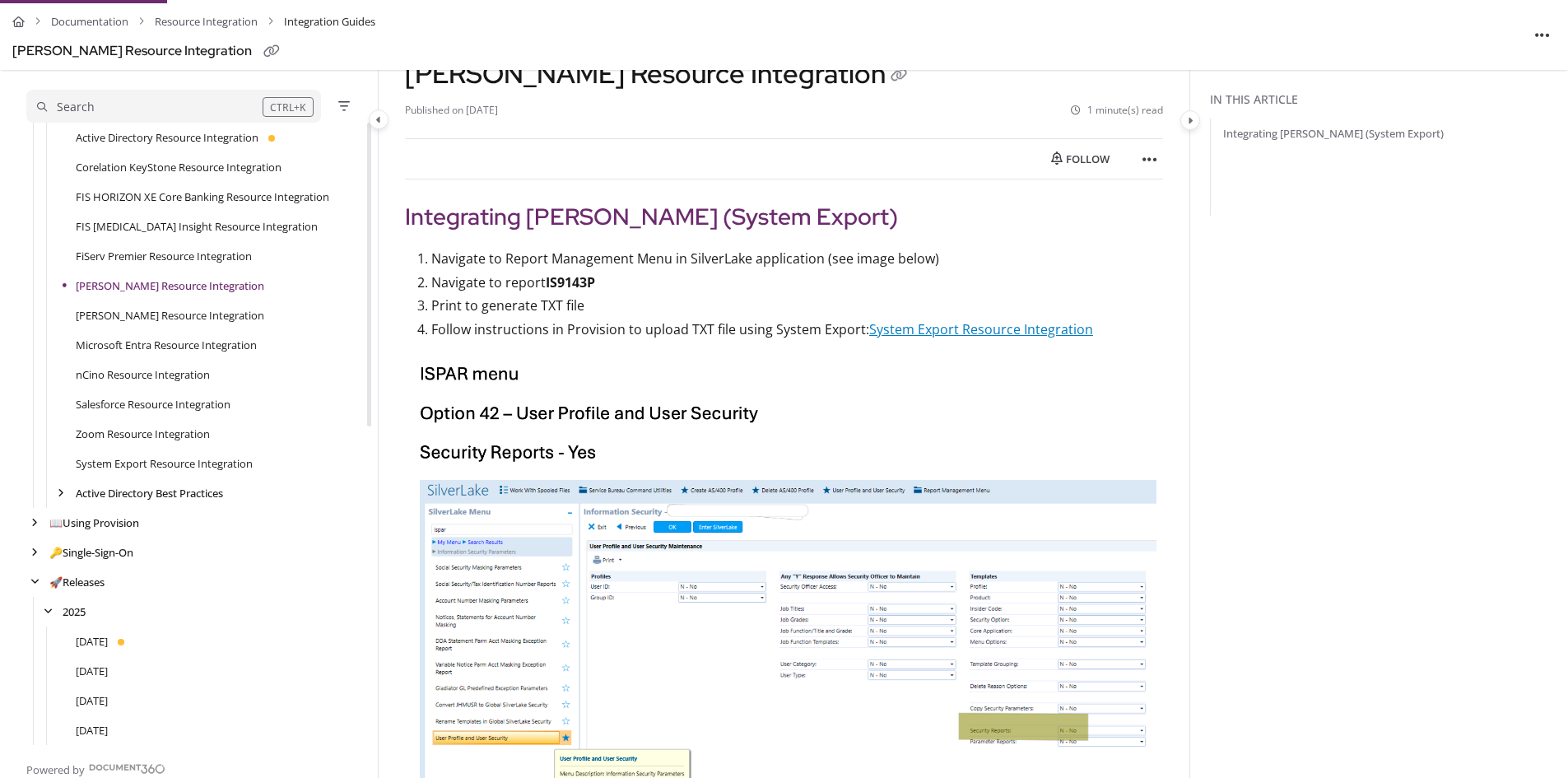
click at [1028, 333] on link "System Export Resource Integration" at bounding box center [981, 329] width 224 height 19
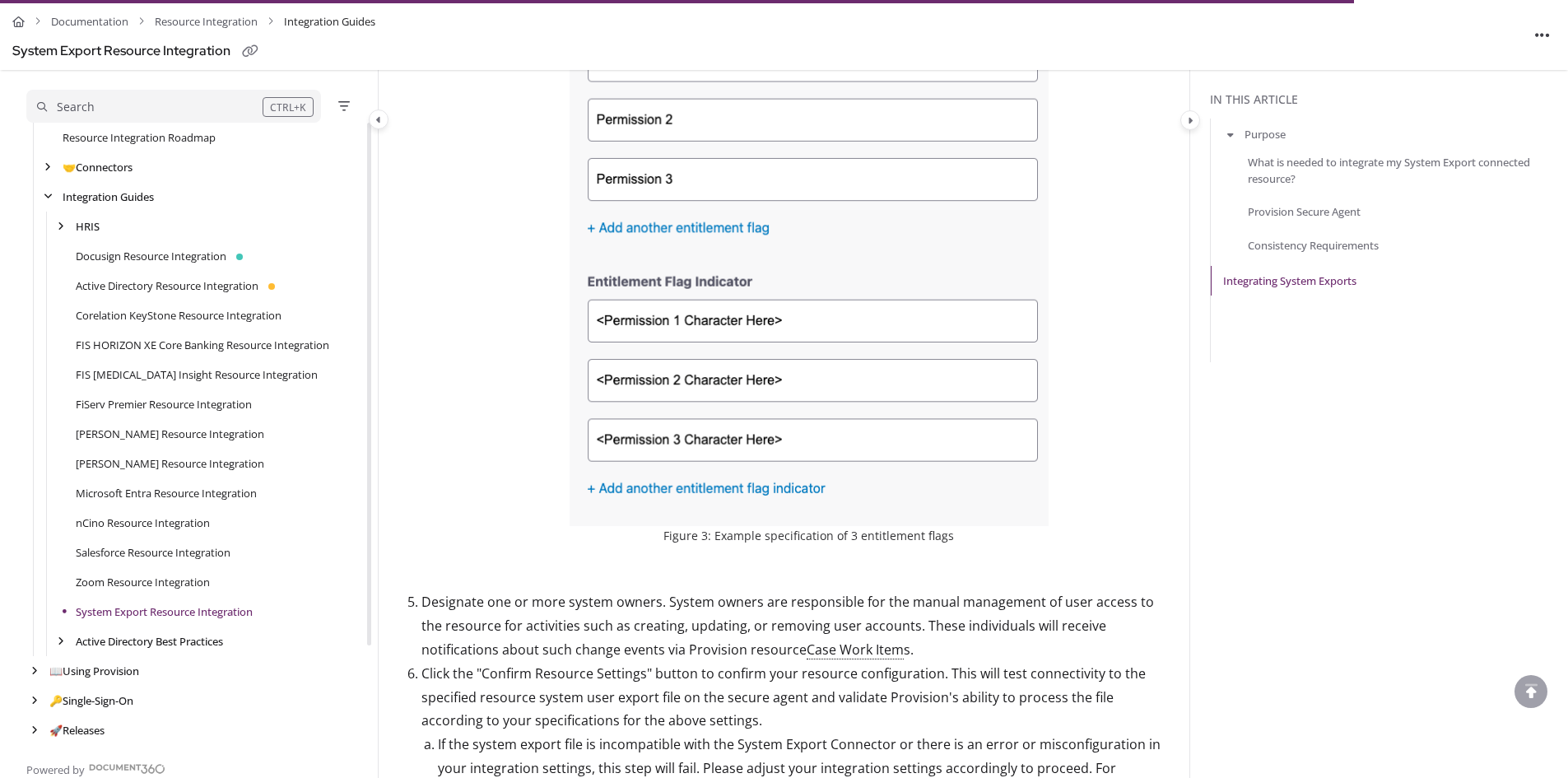
scroll to position [3310, 0]
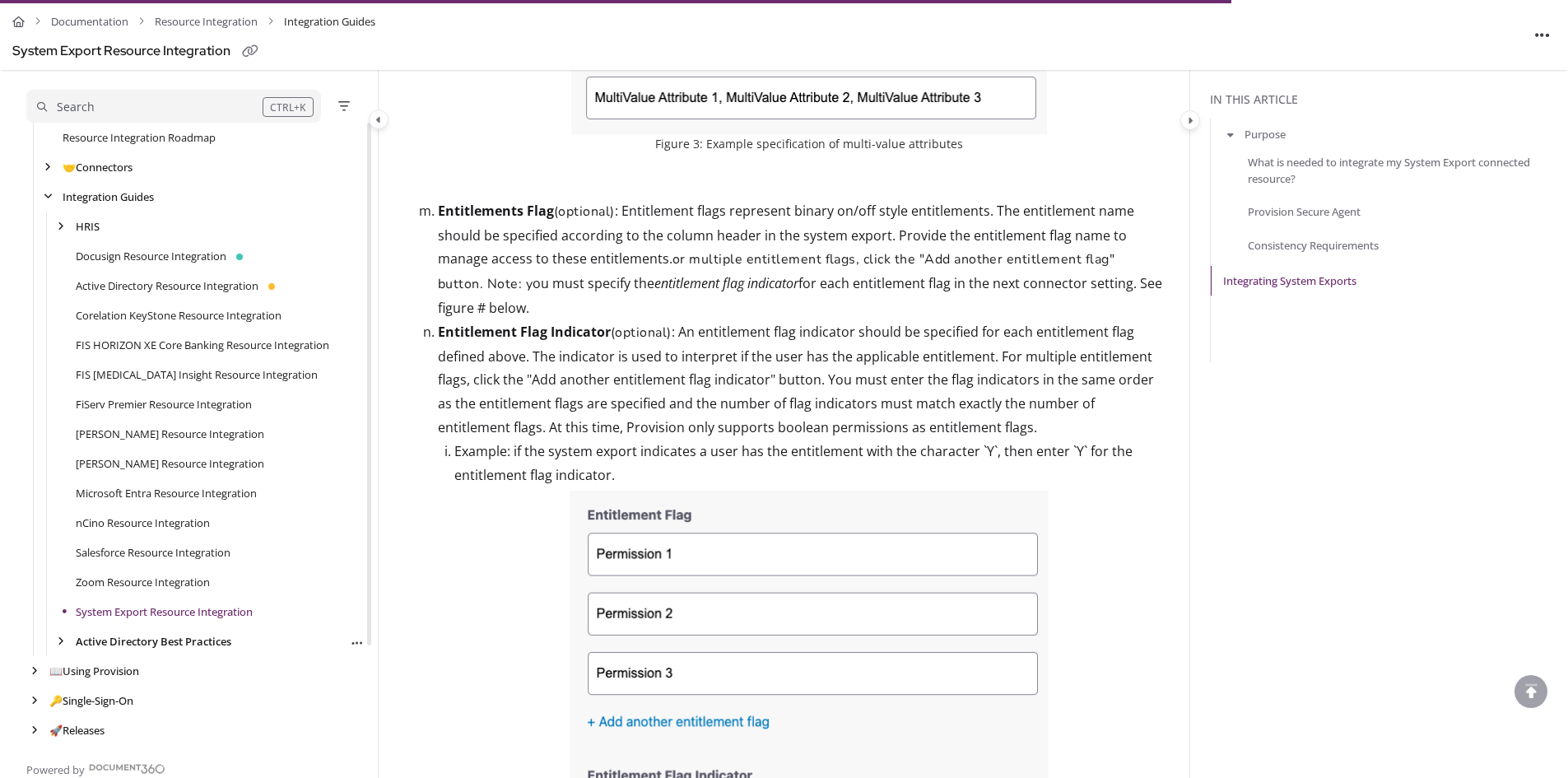
click at [213, 641] on link "Active Directory Best Practices" at bounding box center [153, 641] width 156 height 17
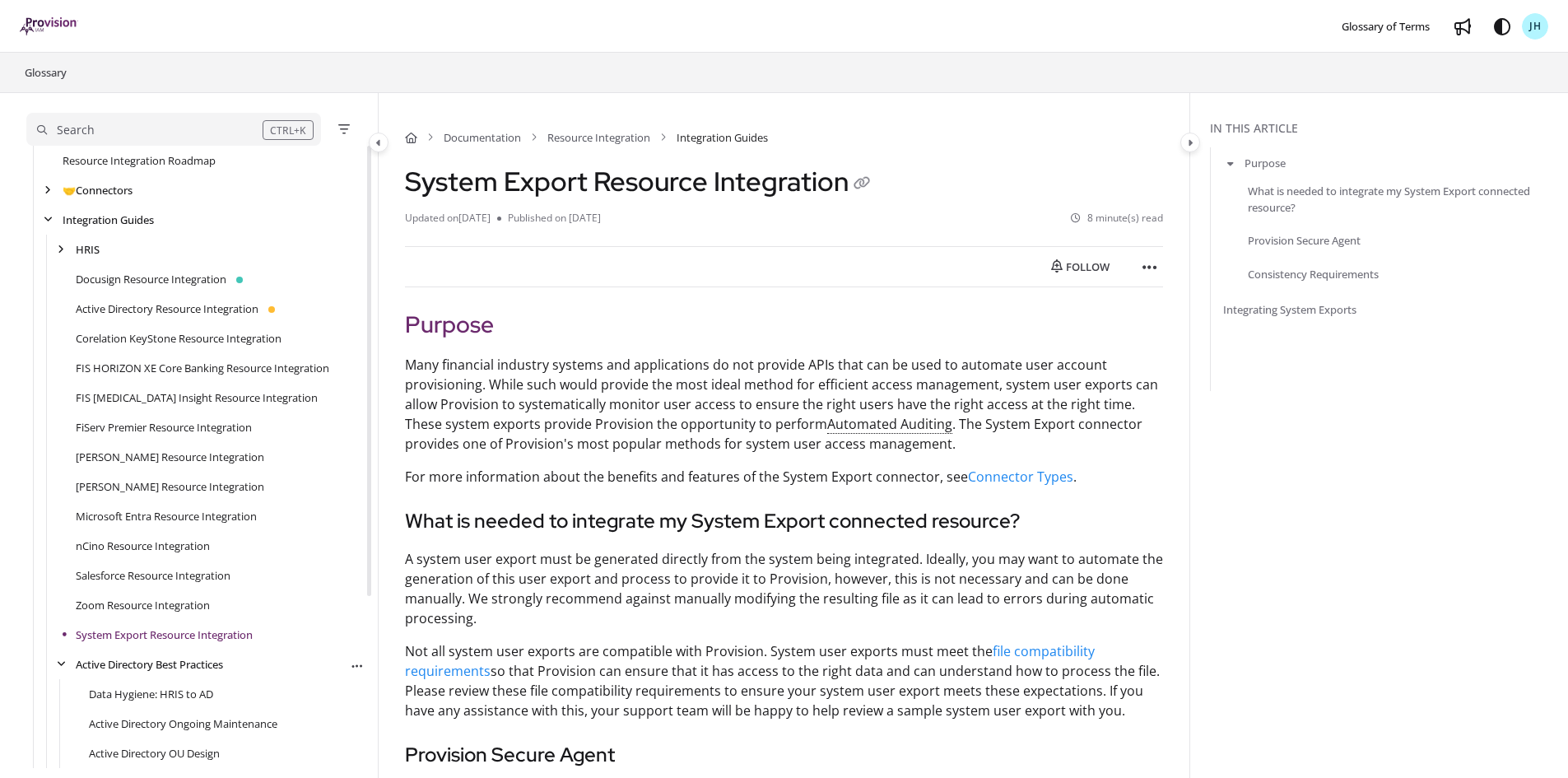
scroll to position [237, 0]
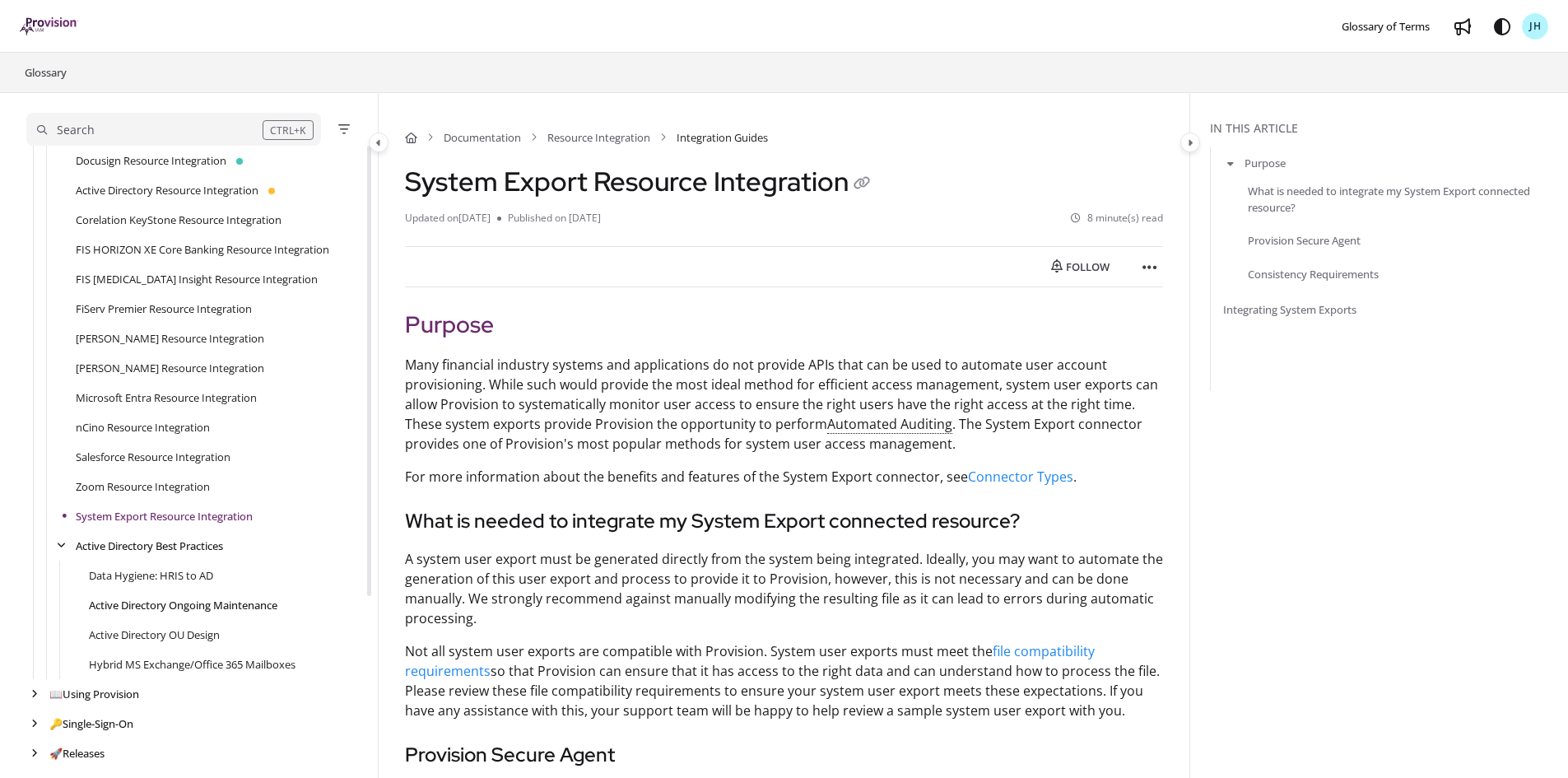
click at [206, 611] on link "Active Directory Ongoing Maintenance" at bounding box center [183, 604] width 189 height 17
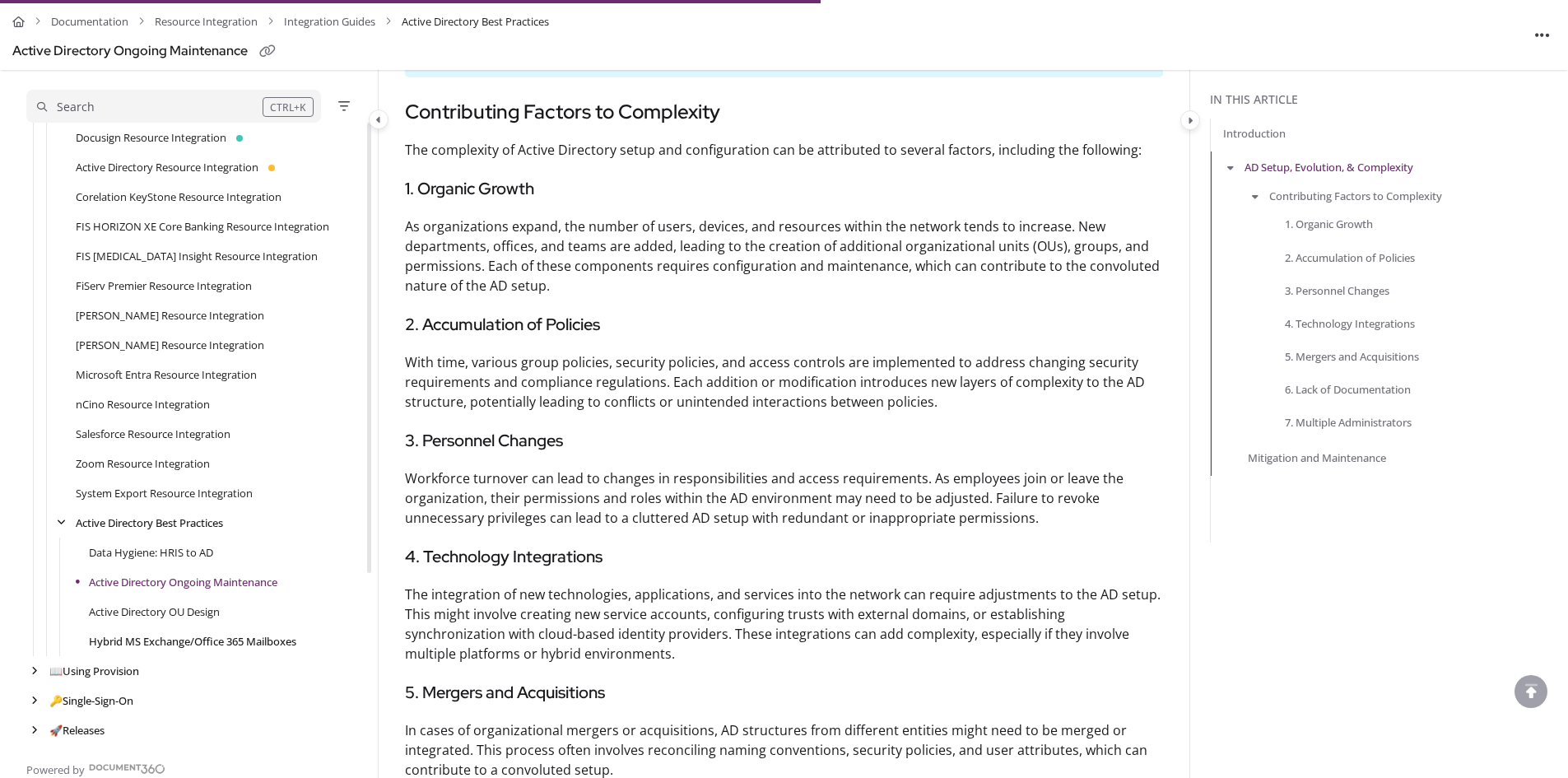
scroll to position [903, 0]
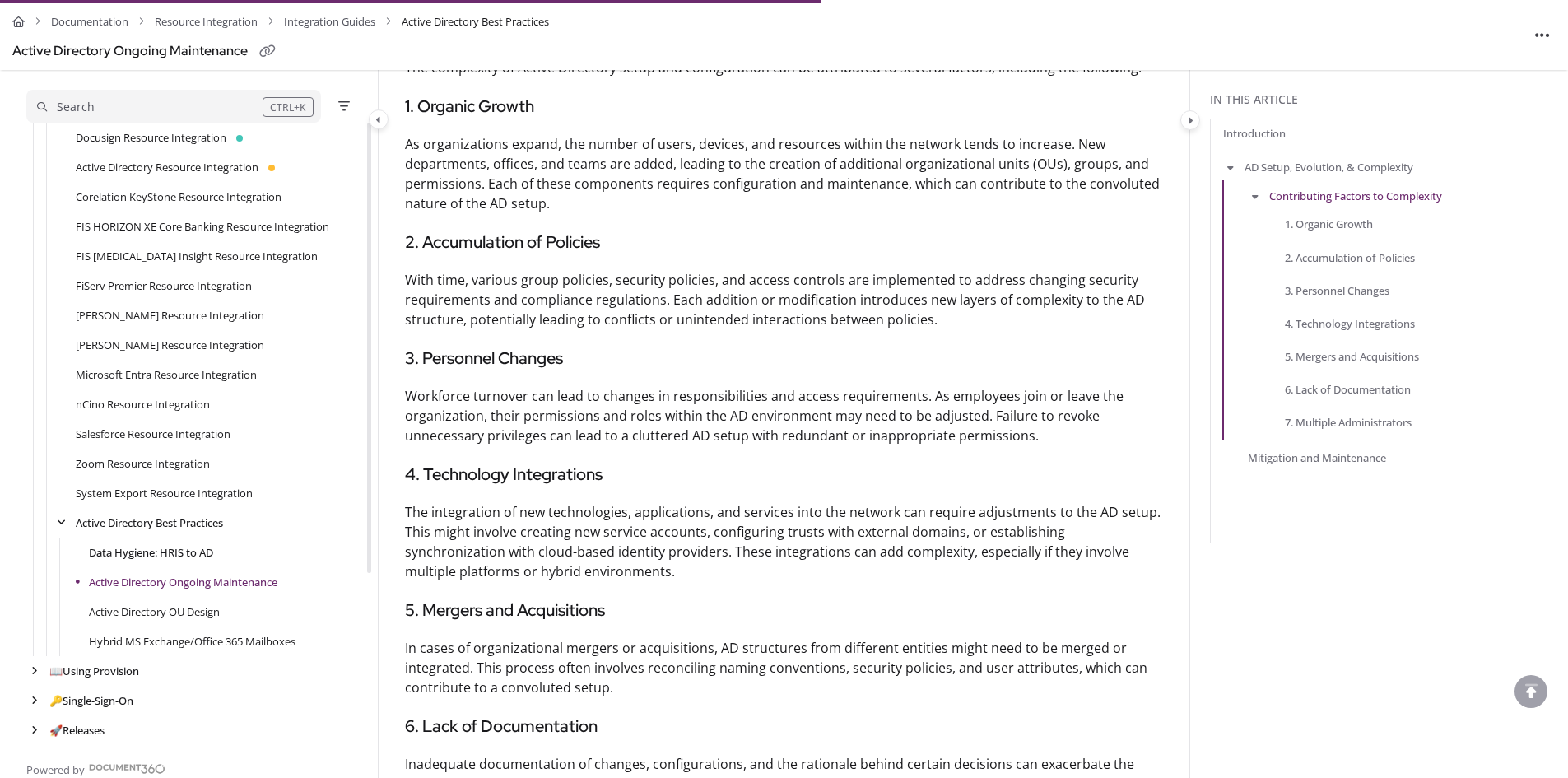
click at [203, 552] on link "Data Hygiene: HRIS to AD" at bounding box center [151, 552] width 124 height 17
